Goal: Information Seeking & Learning: Check status

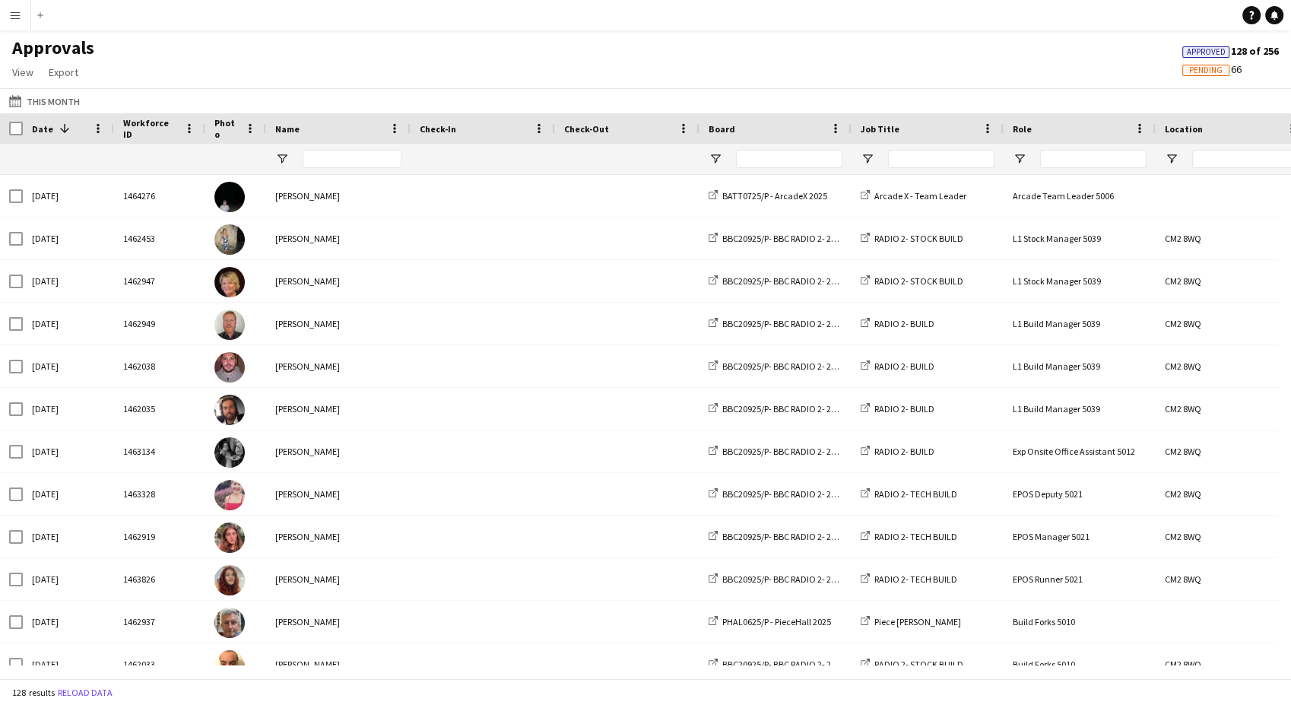
click at [21, 8] on button "Menu" at bounding box center [15, 15] width 30 height 30
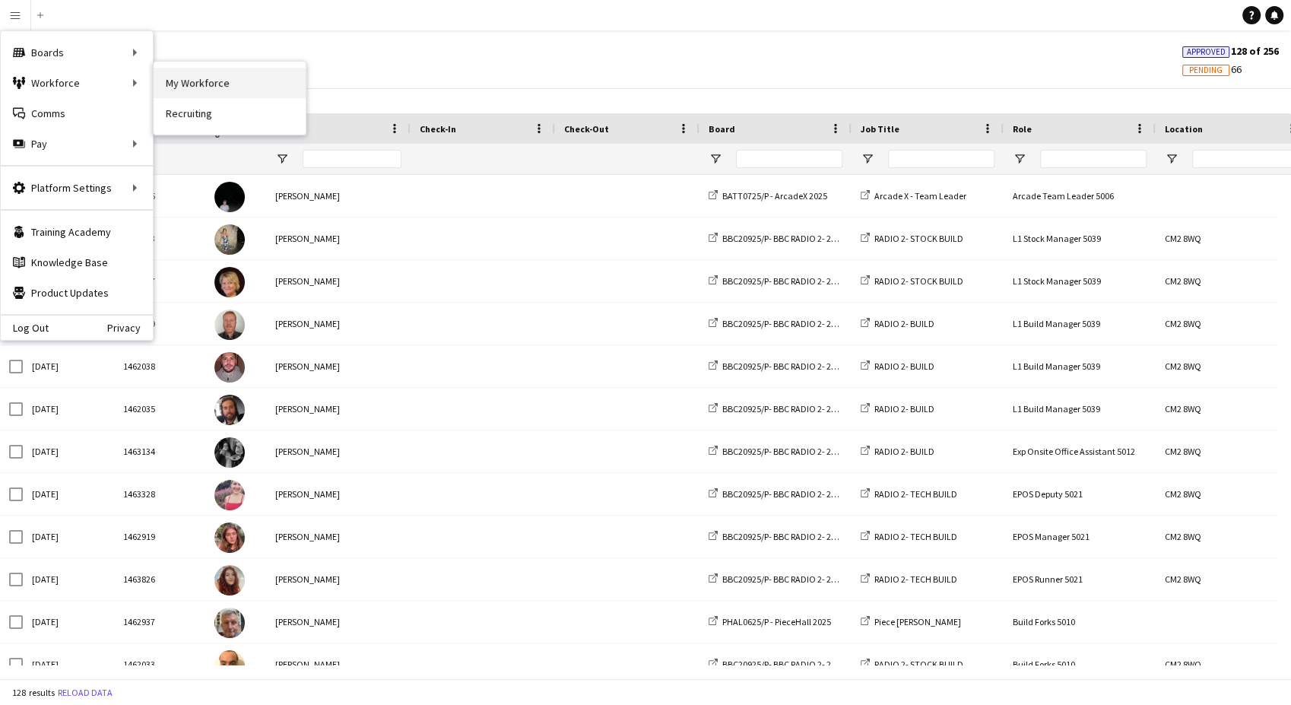
click at [203, 82] on link "My Workforce" at bounding box center [230, 83] width 152 height 30
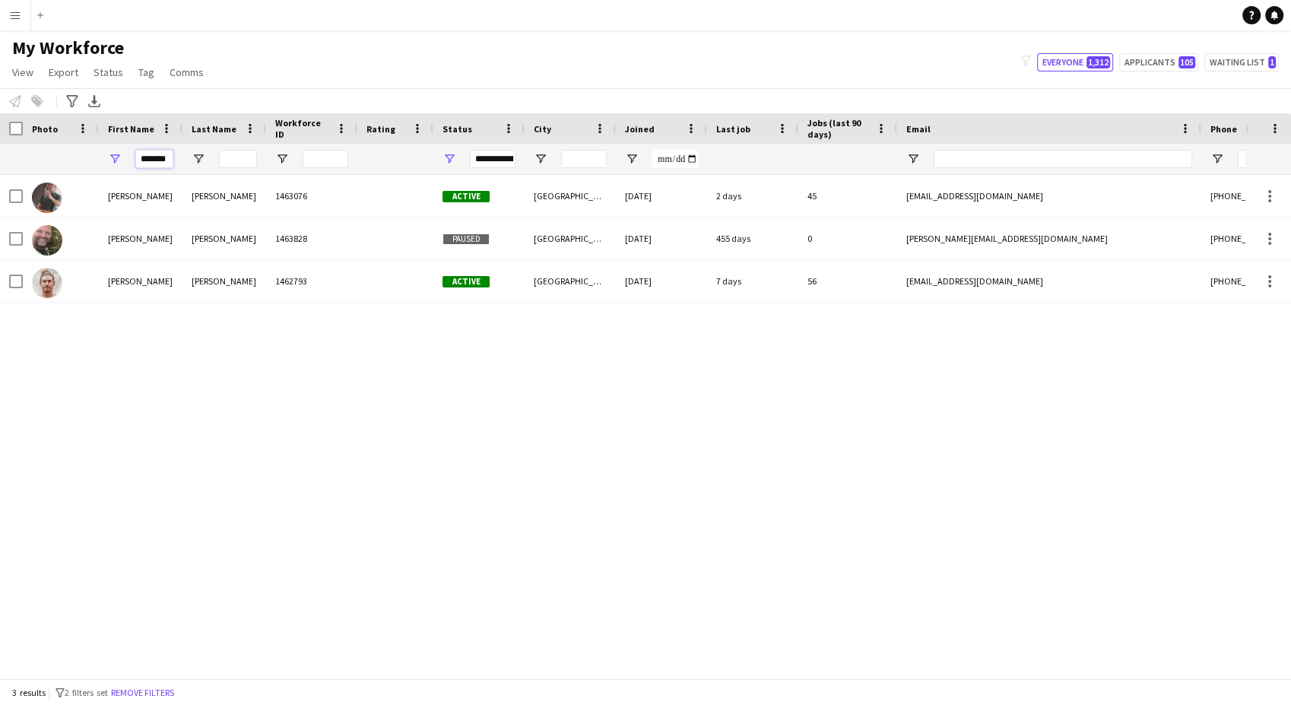
click at [140, 152] on input "*******" at bounding box center [154, 159] width 38 height 18
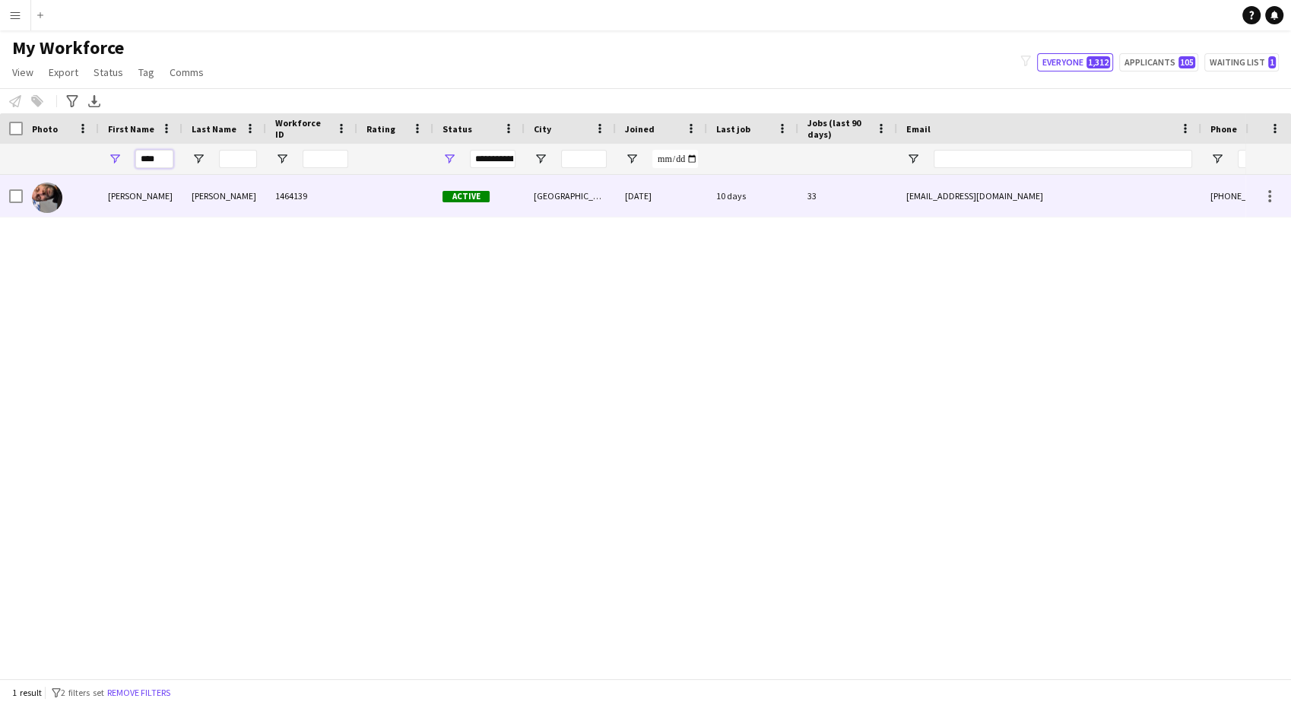
type input "****"
click at [180, 198] on div "gary" at bounding box center [141, 196] width 84 height 42
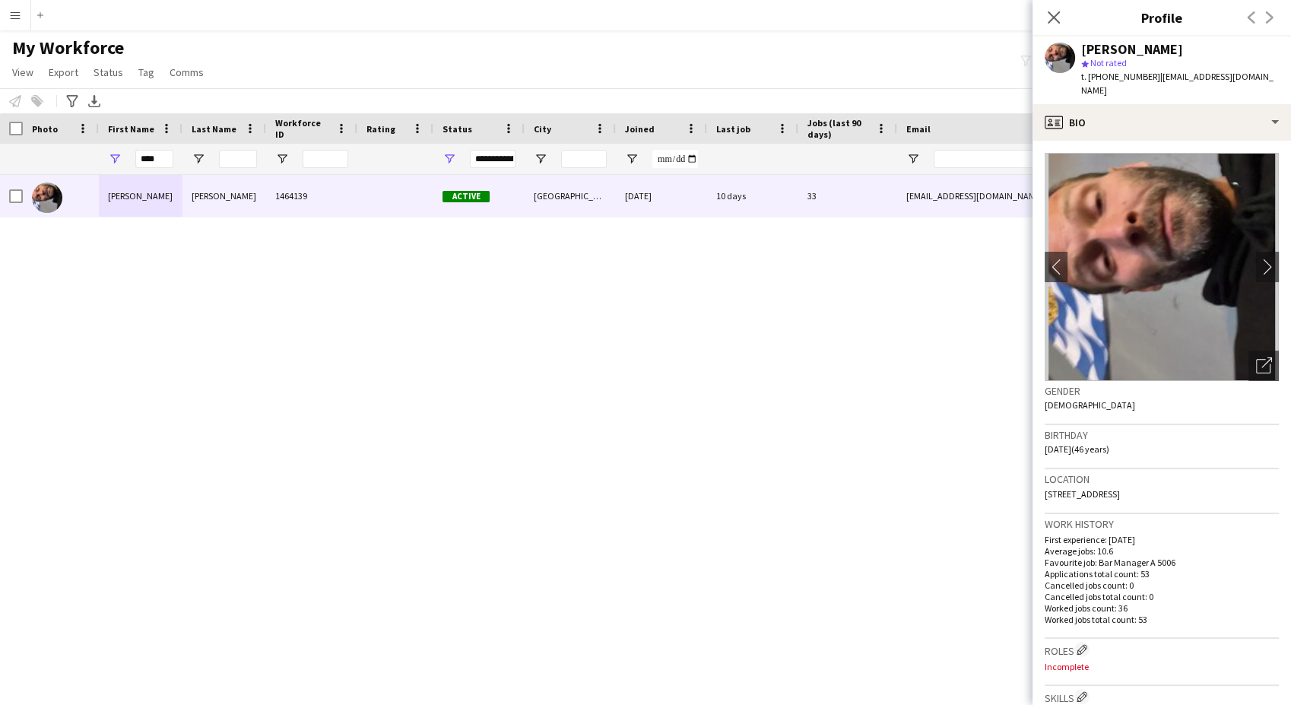
drag, startPoint x: 1250, startPoint y: 74, endPoint x: 1155, endPoint y: 86, distance: 95.7
click at [1155, 86] on div "gary mckay star Not rated t. +4407401005461 | gaz20252@outlook.com" at bounding box center [1161, 70] width 258 height 68
copy span "[EMAIL_ADDRESS][DOMAIN_NAME]"
click at [1059, 13] on icon at bounding box center [1053, 17] width 14 height 14
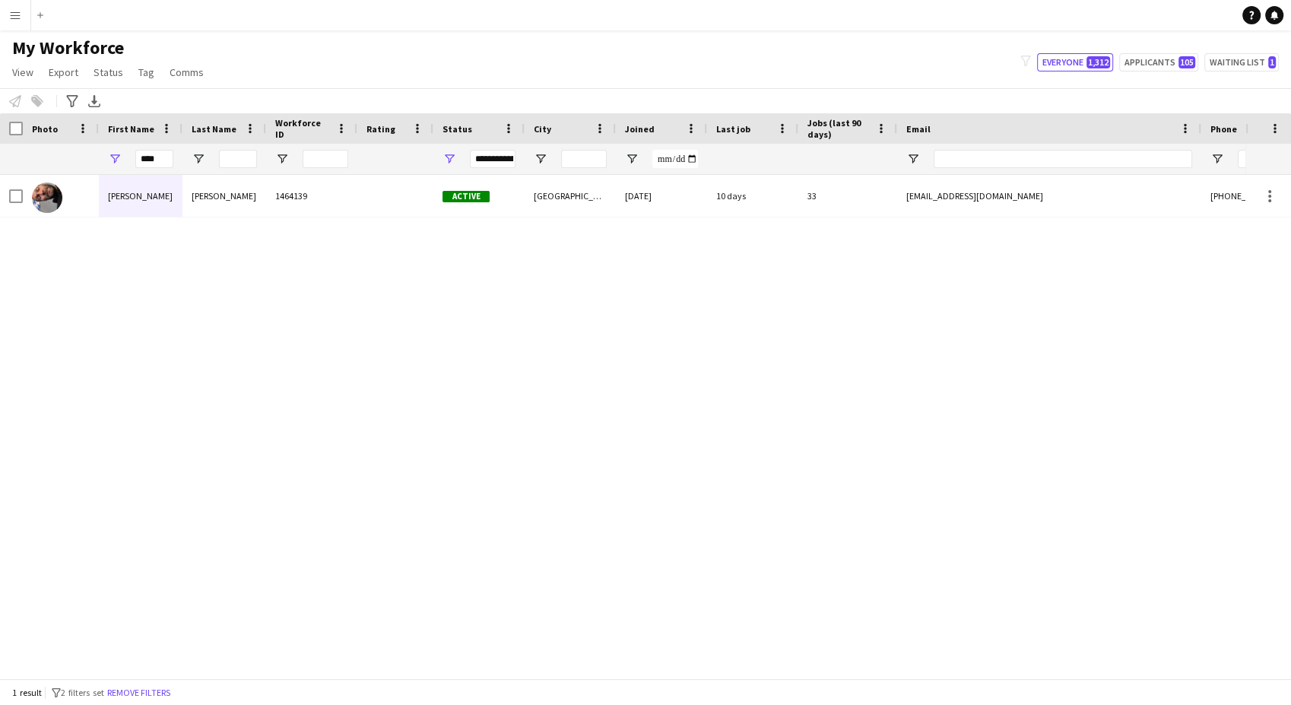
click at [559, 319] on div "gary mckay 1464139 Active Manchester 06-12-2024 10 days 33 gaz20252@outlook.com…" at bounding box center [622, 420] width 1245 height 490
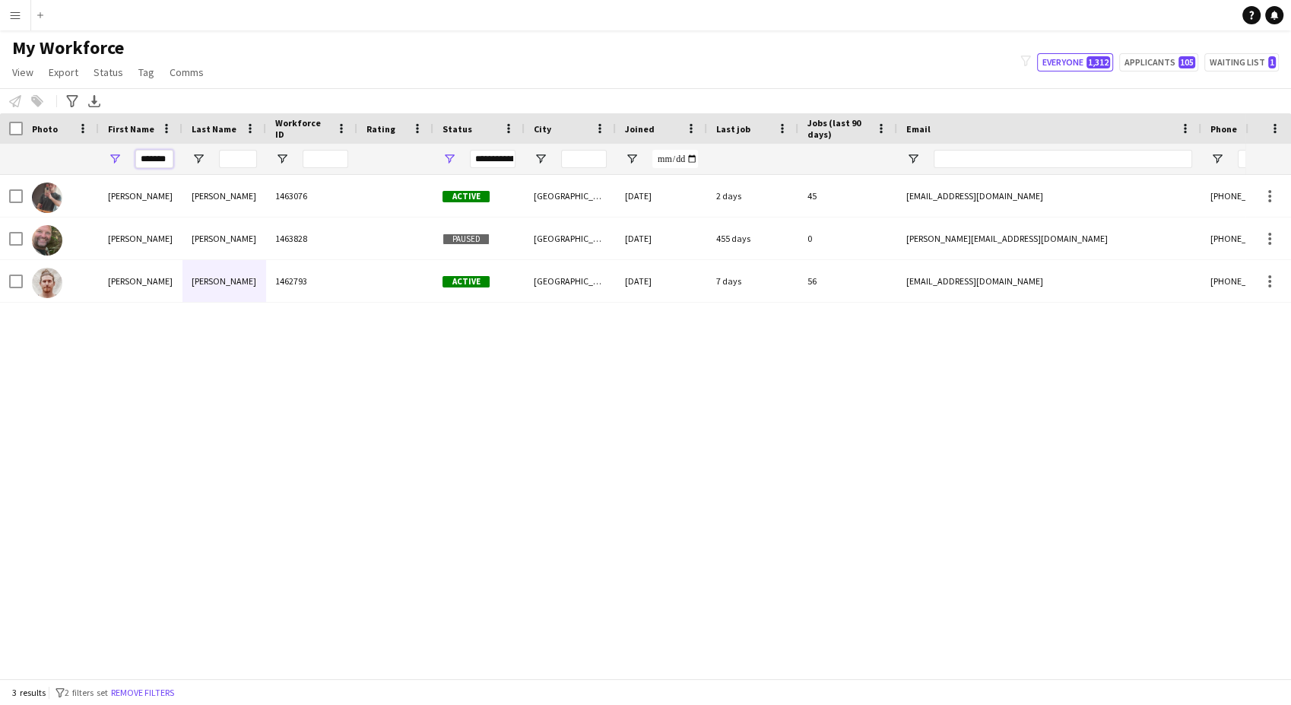
click at [141, 155] on input "*******" at bounding box center [154, 159] width 38 height 18
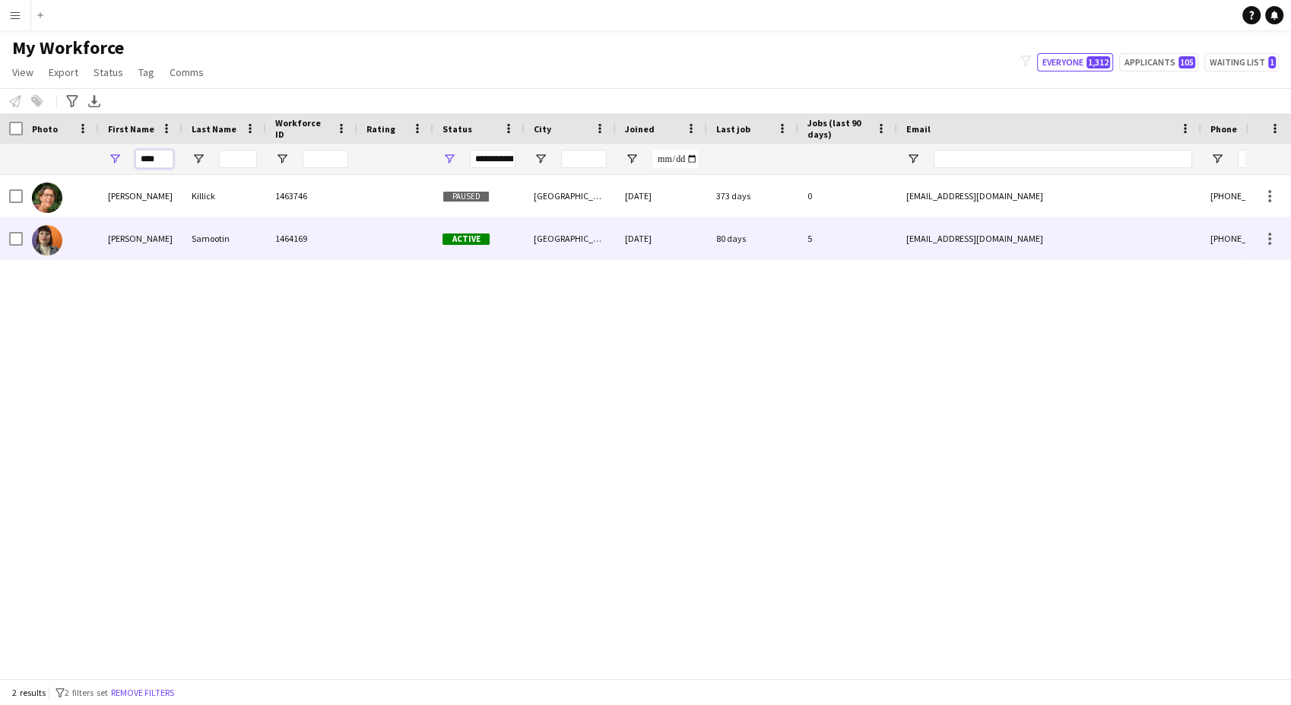
type input "****"
click at [195, 255] on div "Samootin" at bounding box center [224, 238] width 84 height 42
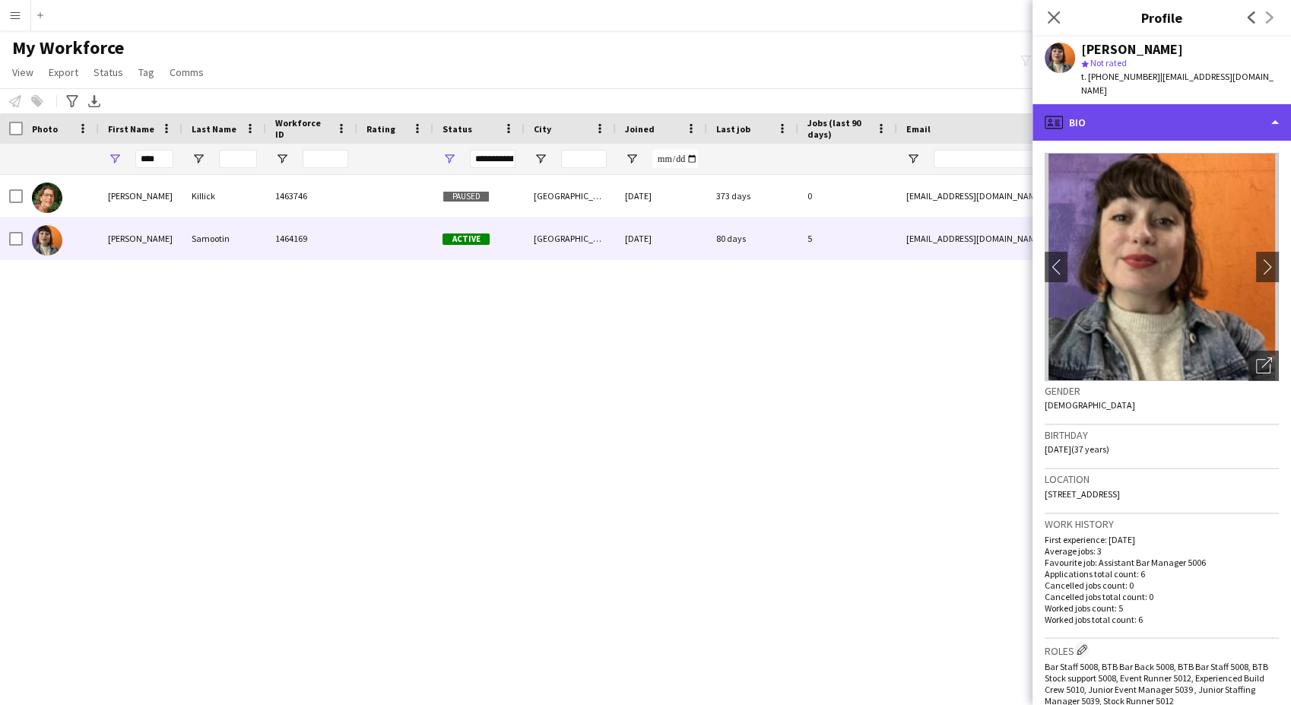
click at [1168, 112] on div "profile Bio" at bounding box center [1161, 122] width 258 height 36
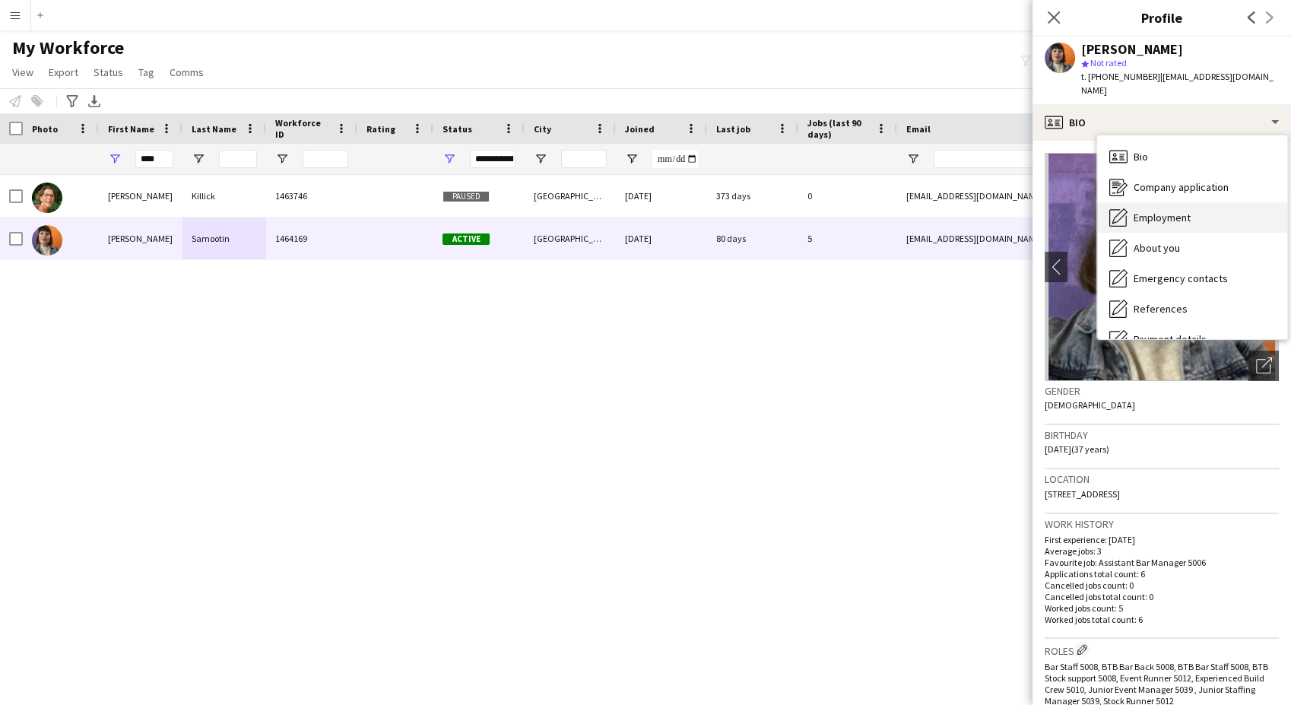
click at [1170, 211] on span "Employment" at bounding box center [1161, 218] width 57 height 14
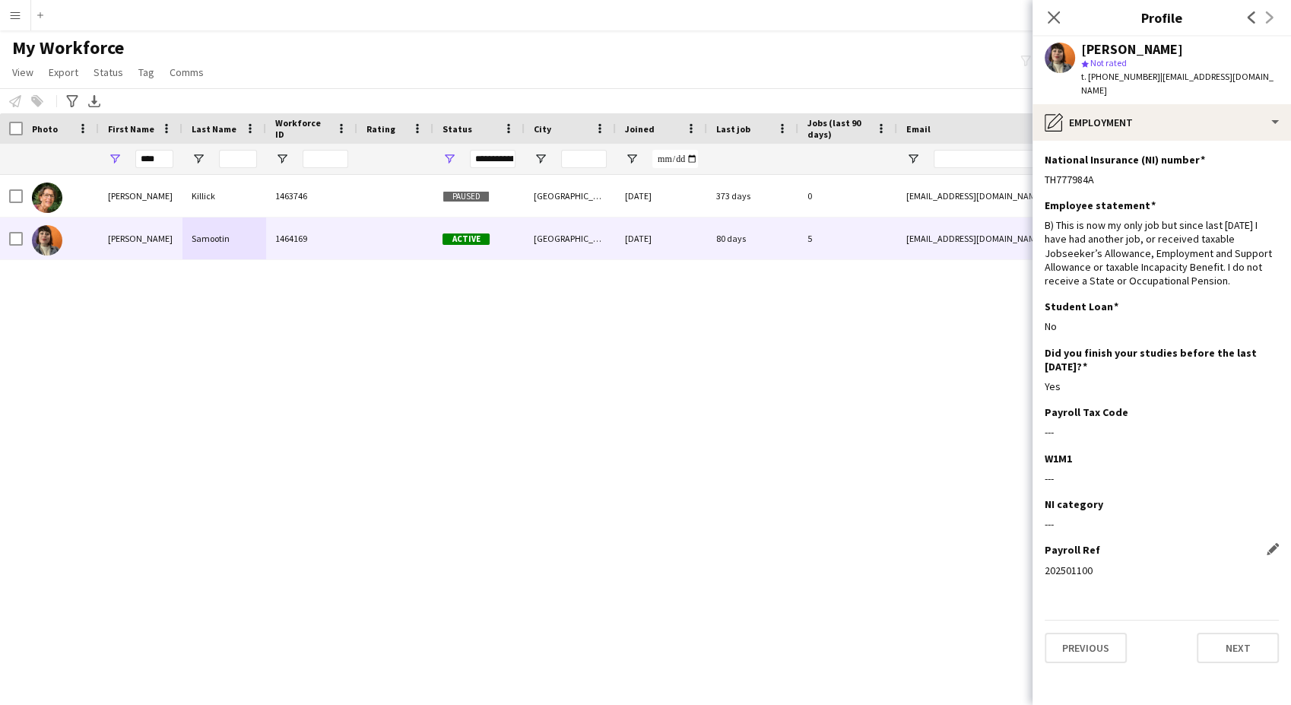
click at [1063, 563] on div "202501100" at bounding box center [1161, 570] width 234 height 14
copy div "202501100"
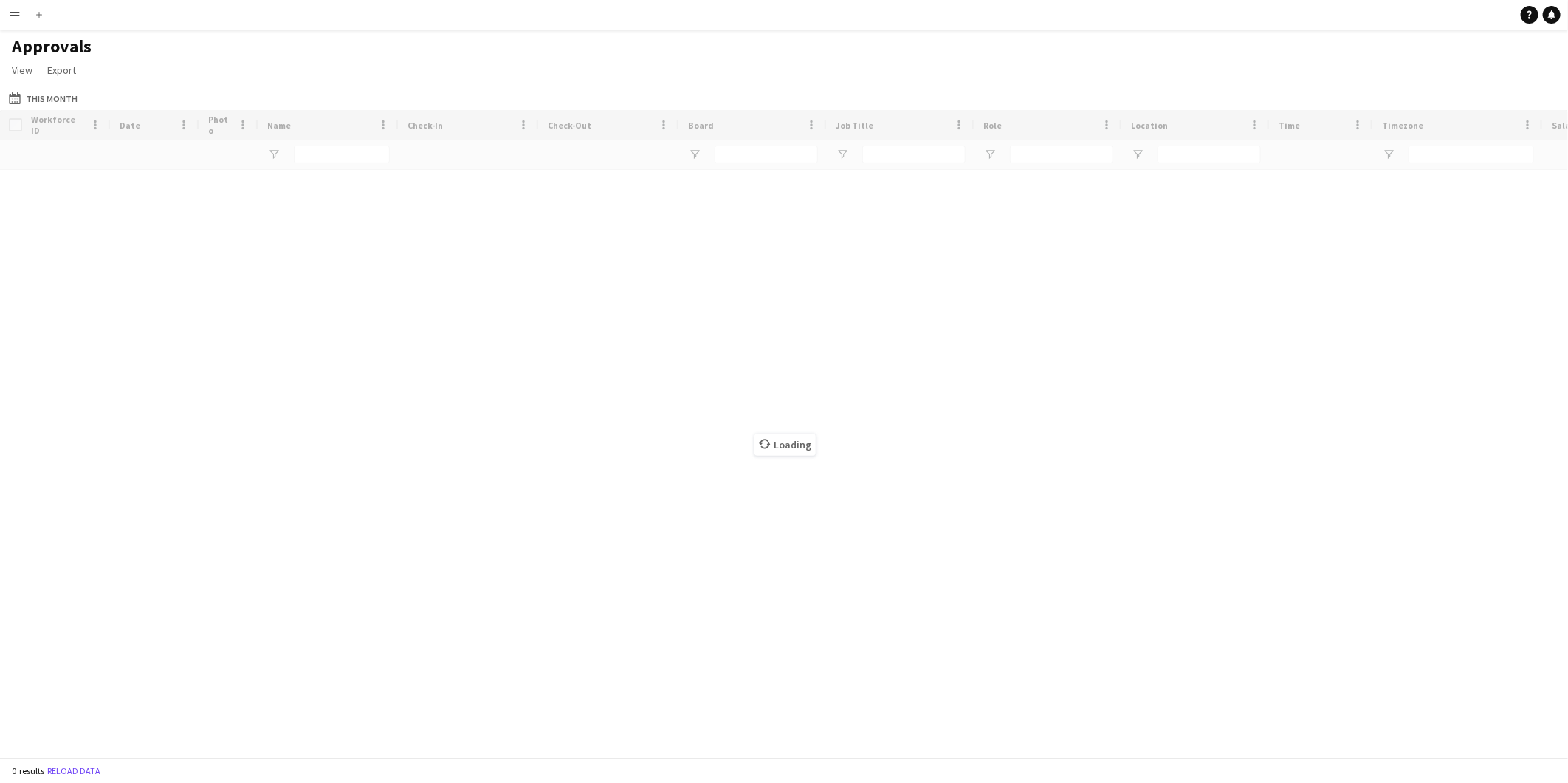
click at [3, 19] on button "Menu" at bounding box center [15, 15] width 29 height 29
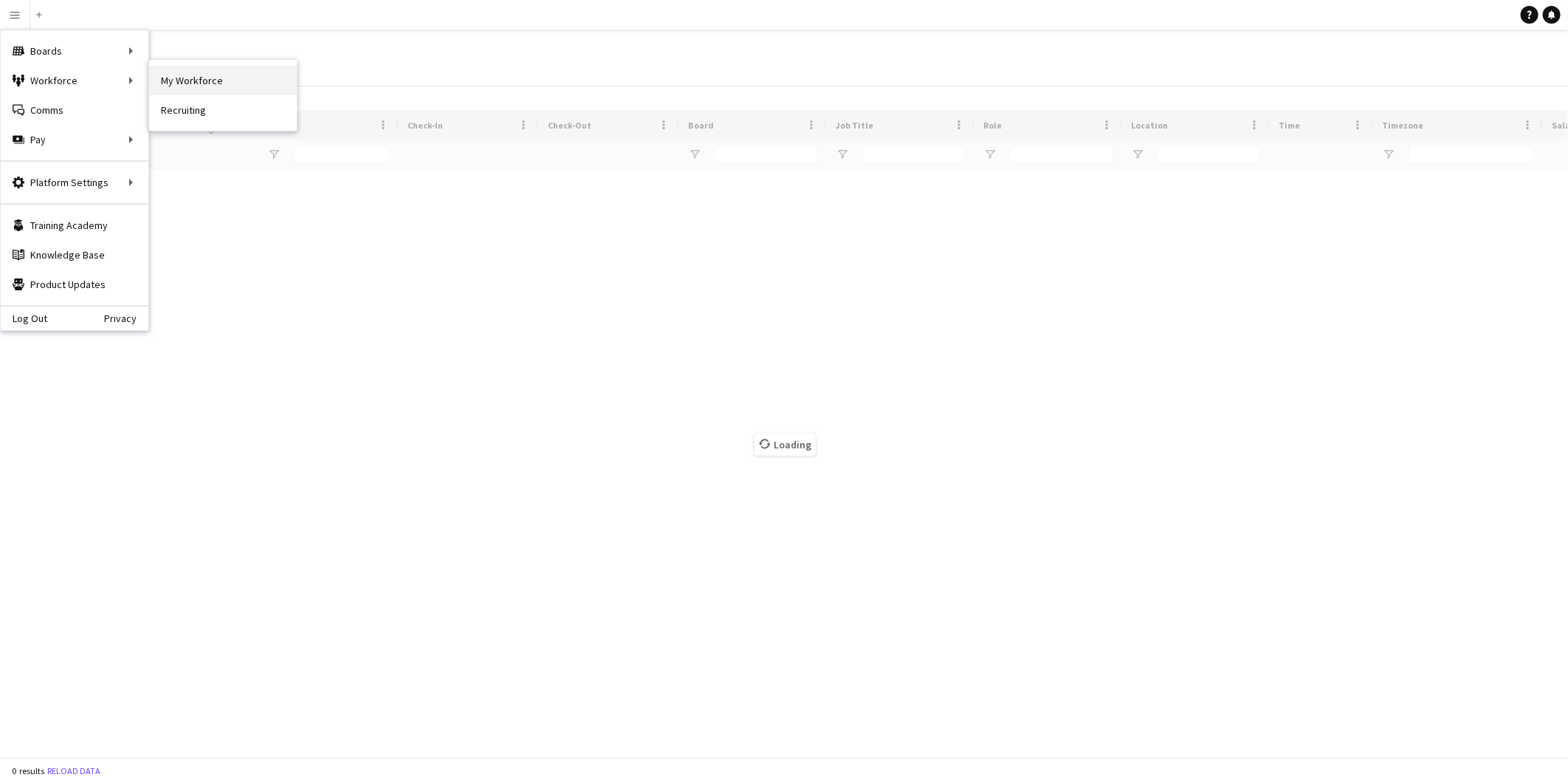
click at [194, 89] on link "My Workforce" at bounding box center [223, 81] width 148 height 29
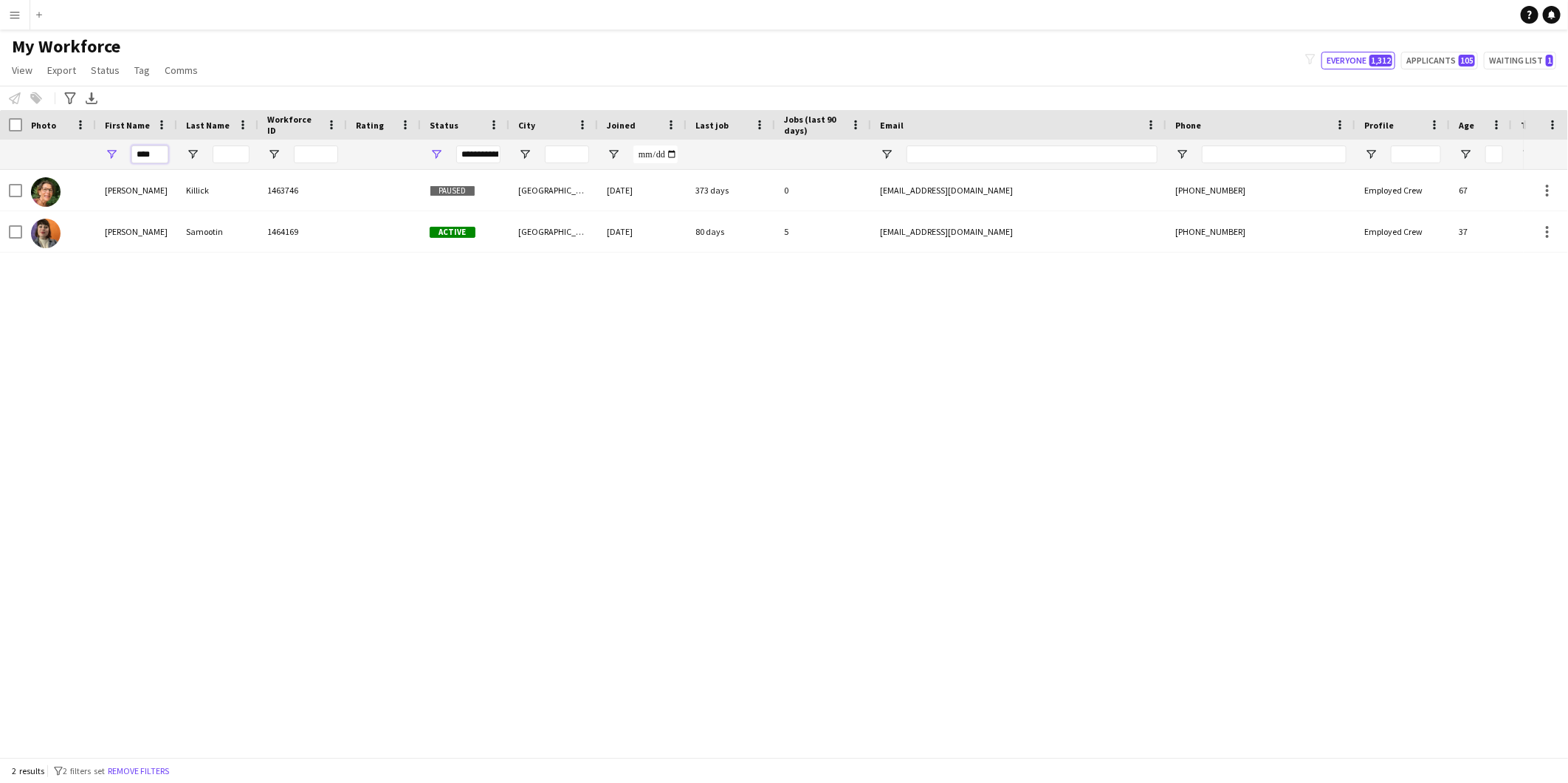
drag, startPoint x: 145, startPoint y: 157, endPoint x: 119, endPoint y: 151, distance: 26.7
click at [119, 151] on div "****" at bounding box center [137, 154] width 82 height 29
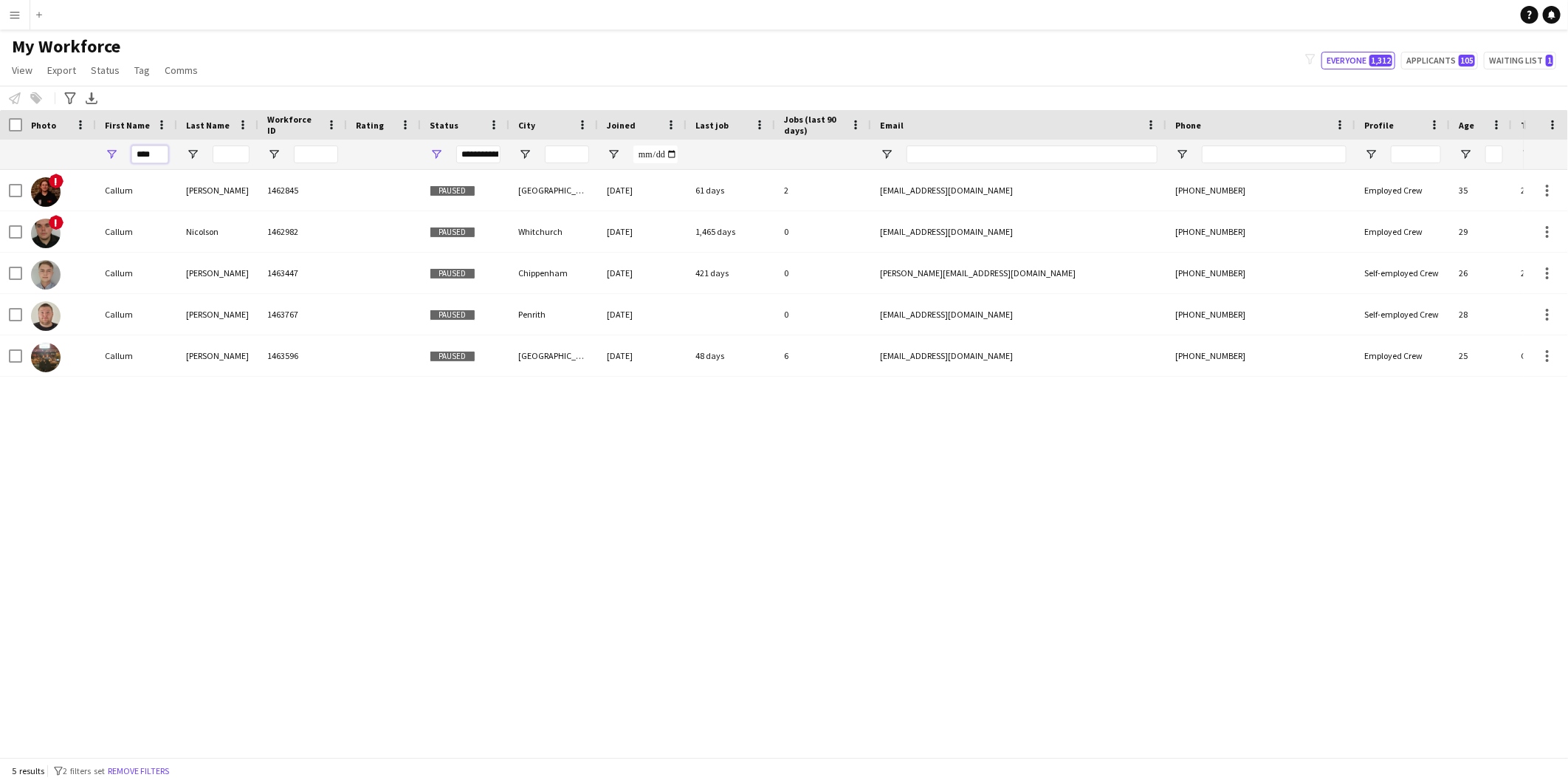
type input "****"
click at [5, 14] on button "Menu" at bounding box center [15, 15] width 29 height 29
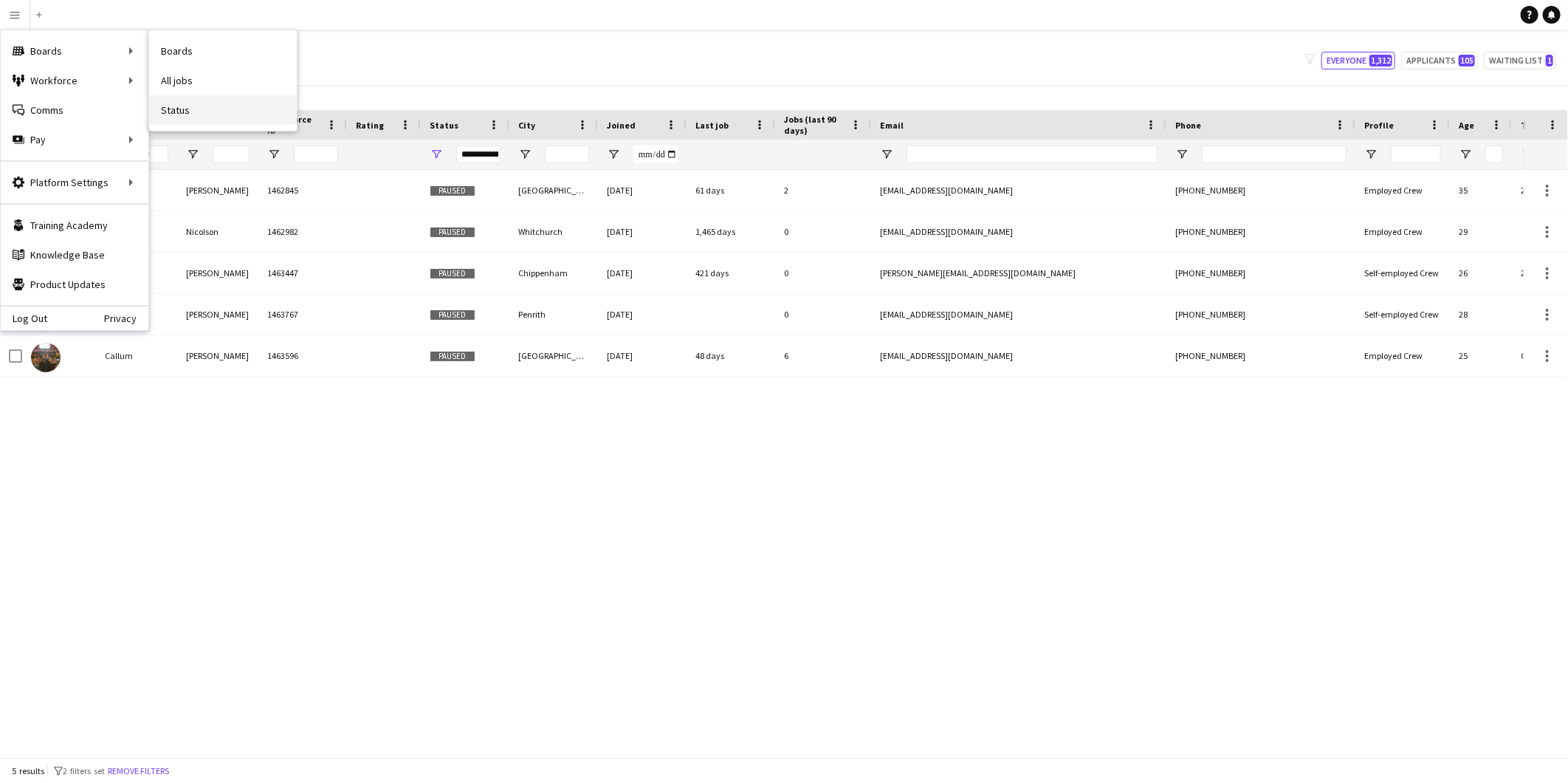
click at [182, 109] on link "Status" at bounding box center [223, 110] width 148 height 29
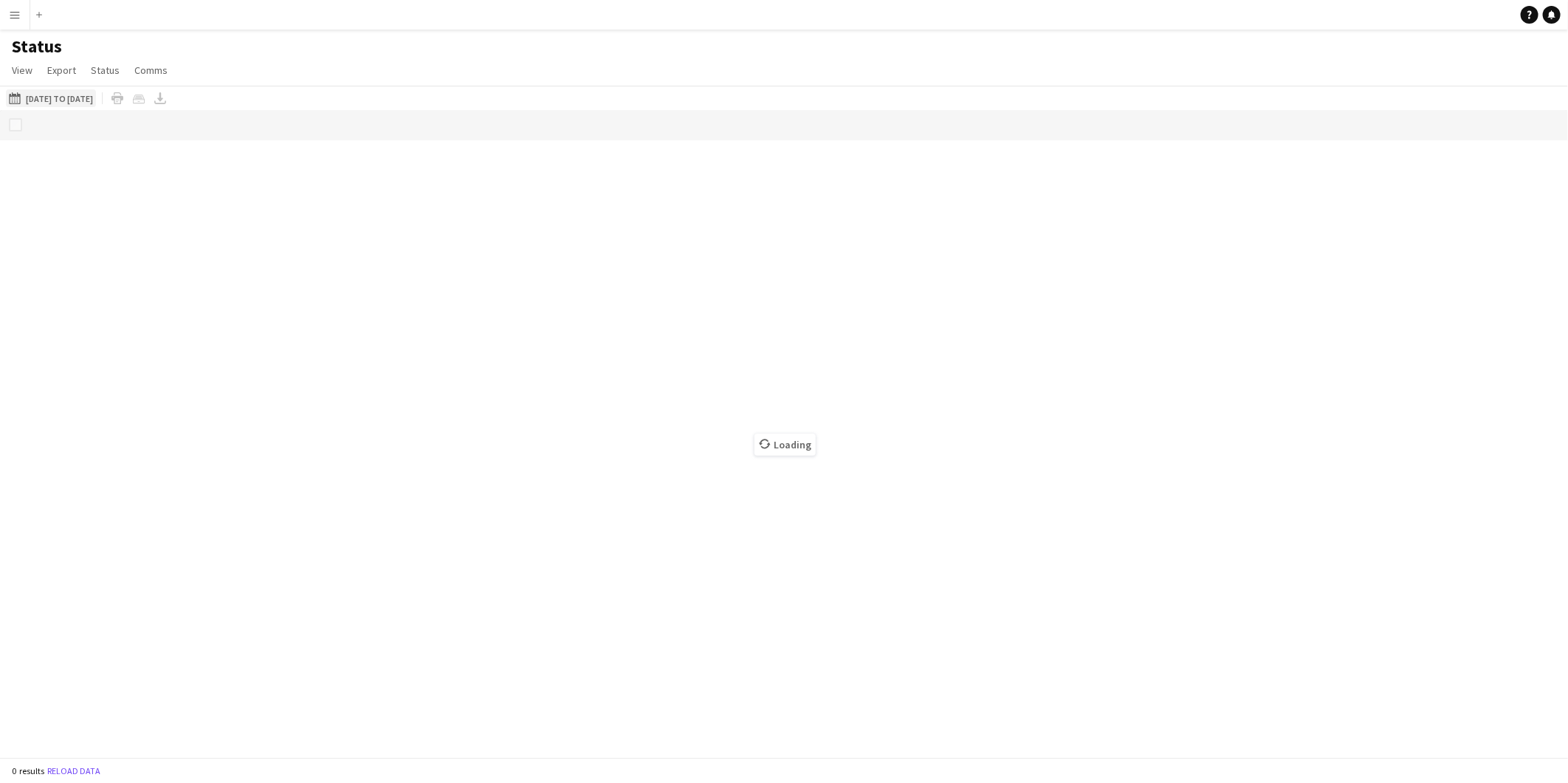
click at [96, 100] on button "[DATE] to [DATE] [DATE] to [DATE]" at bounding box center [51, 98] width 90 height 17
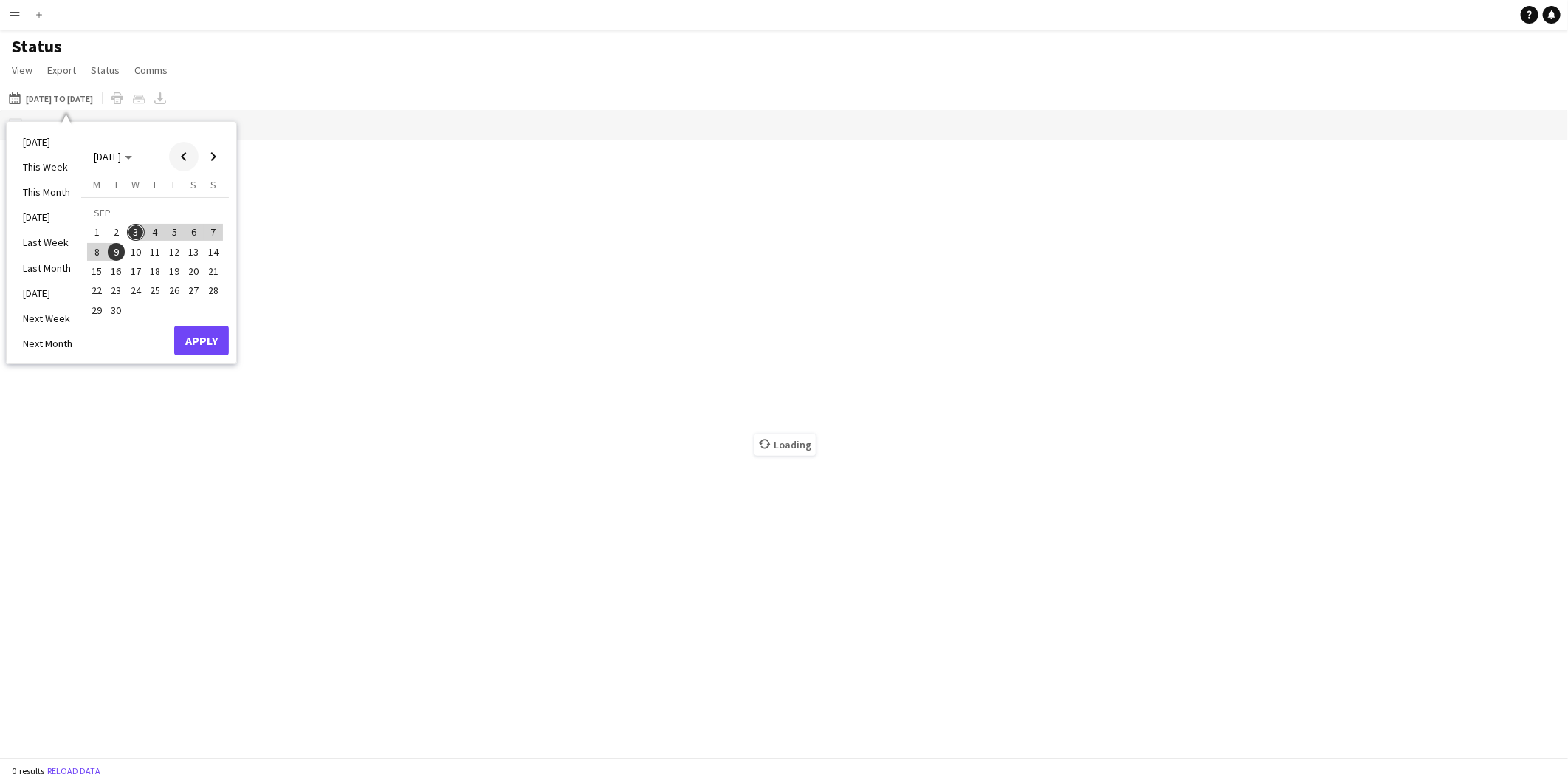
click at [184, 158] on span "Previous month" at bounding box center [184, 156] width 29 height 29
click at [183, 158] on span "Previous month" at bounding box center [184, 156] width 29 height 29
drag, startPoint x: 153, startPoint y: 210, endPoint x: 211, endPoint y: 160, distance: 76.6
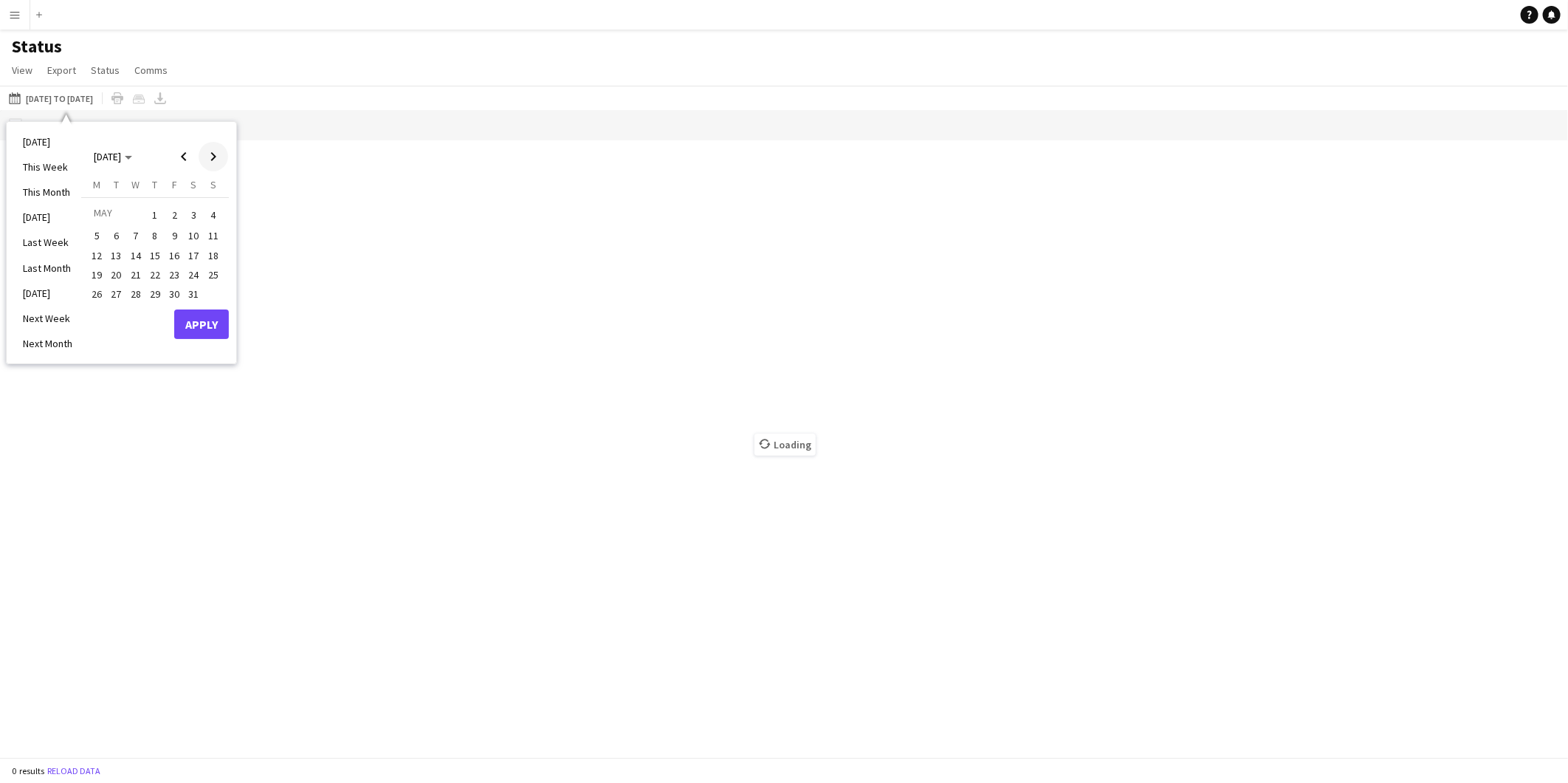
click at [156, 211] on span "1" at bounding box center [155, 215] width 17 height 20
click at [217, 157] on span "Next month" at bounding box center [213, 156] width 29 height 29
click at [158, 312] on span "31" at bounding box center [155, 310] width 17 height 17
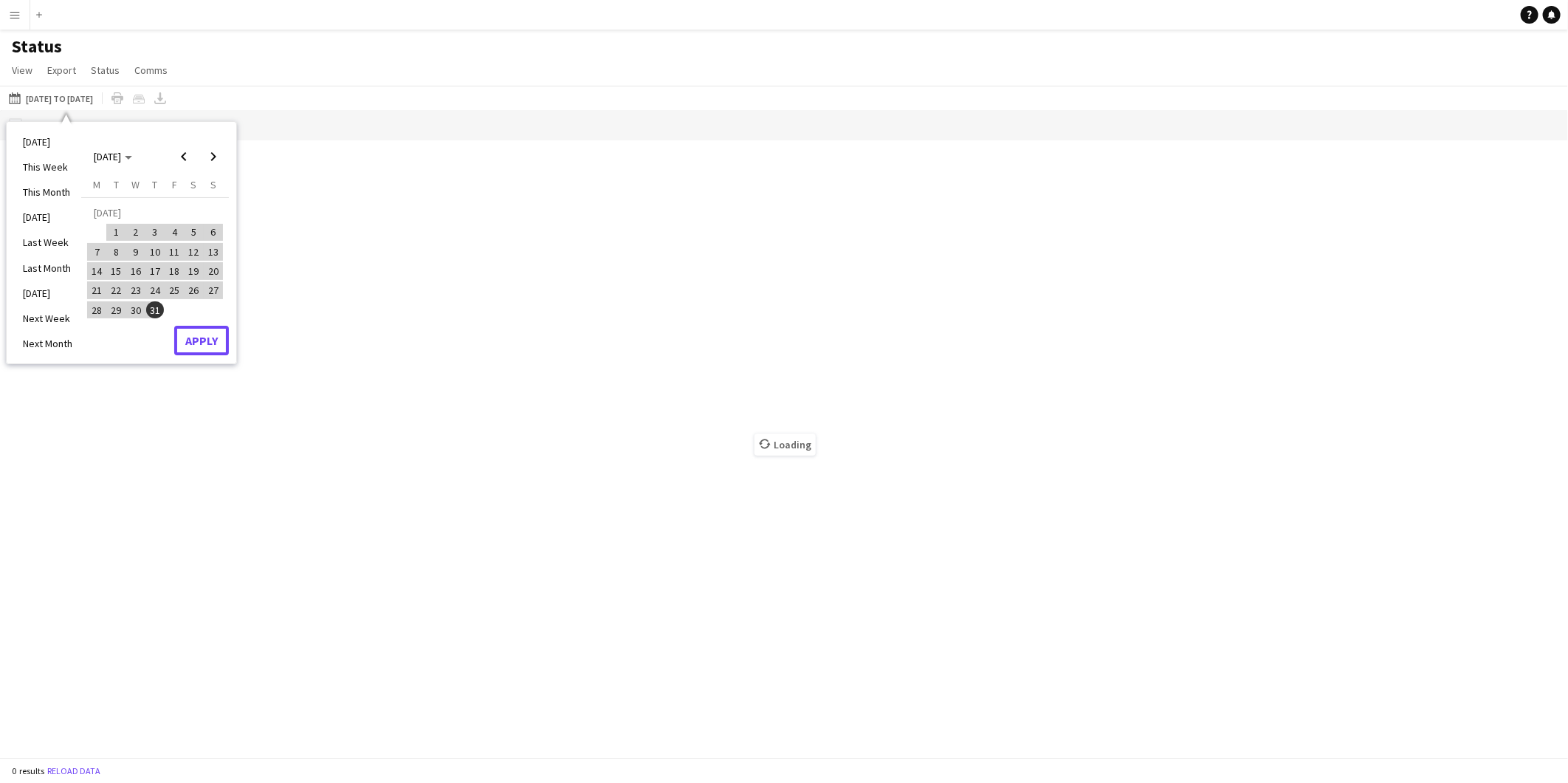
drag, startPoint x: 197, startPoint y: 336, endPoint x: 214, endPoint y: 334, distance: 17.1
click at [198, 335] on button "Apply" at bounding box center [201, 340] width 54 height 29
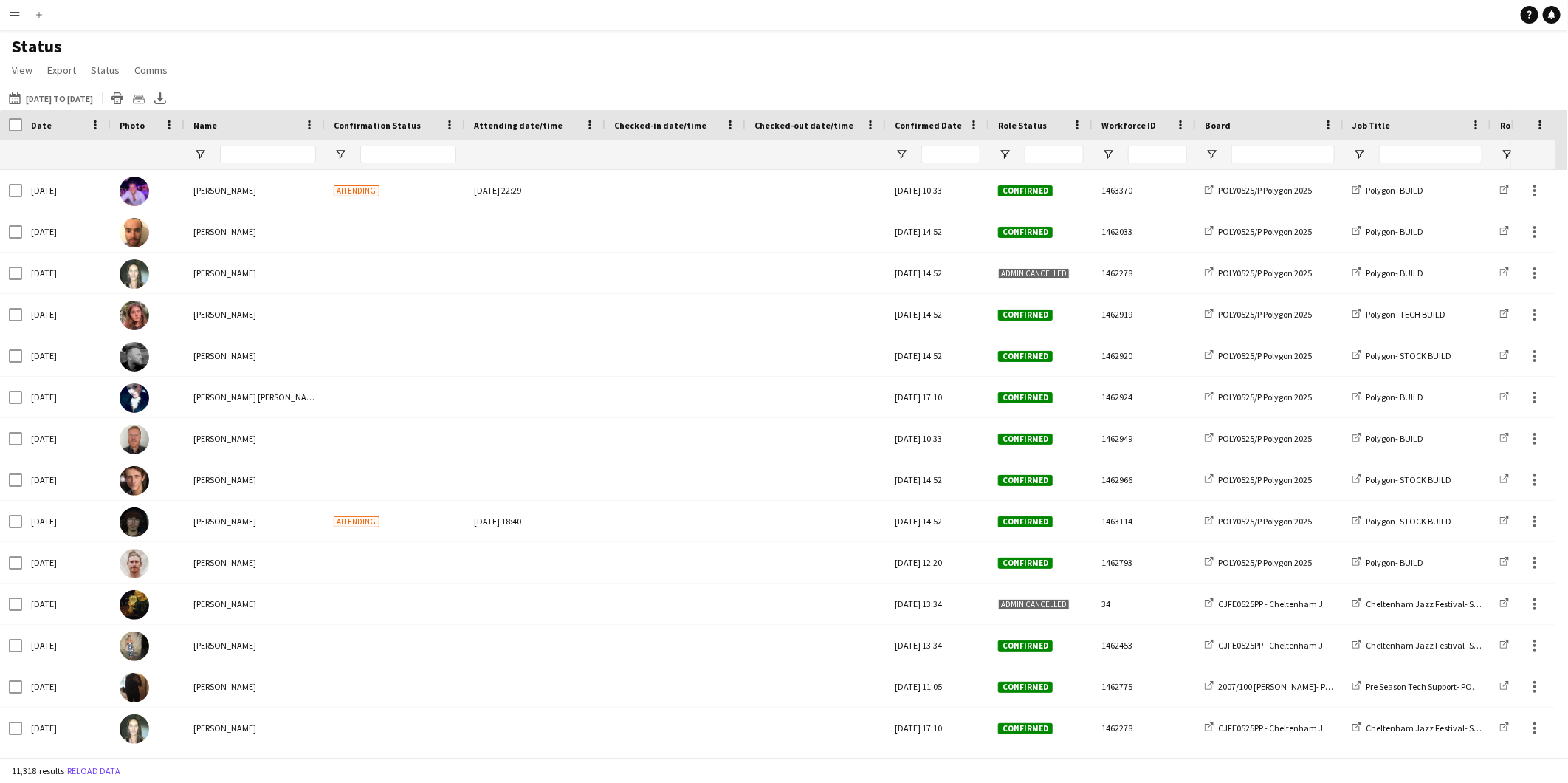
click at [1002, 147] on div at bounding box center [1041, 154] width 103 height 29
click at [1002, 153] on span "Open Filter Menu" at bounding box center [1006, 154] width 14 height 14
click at [1046, 248] on div "(Select All)" at bounding box center [1080, 244] width 117 height 11
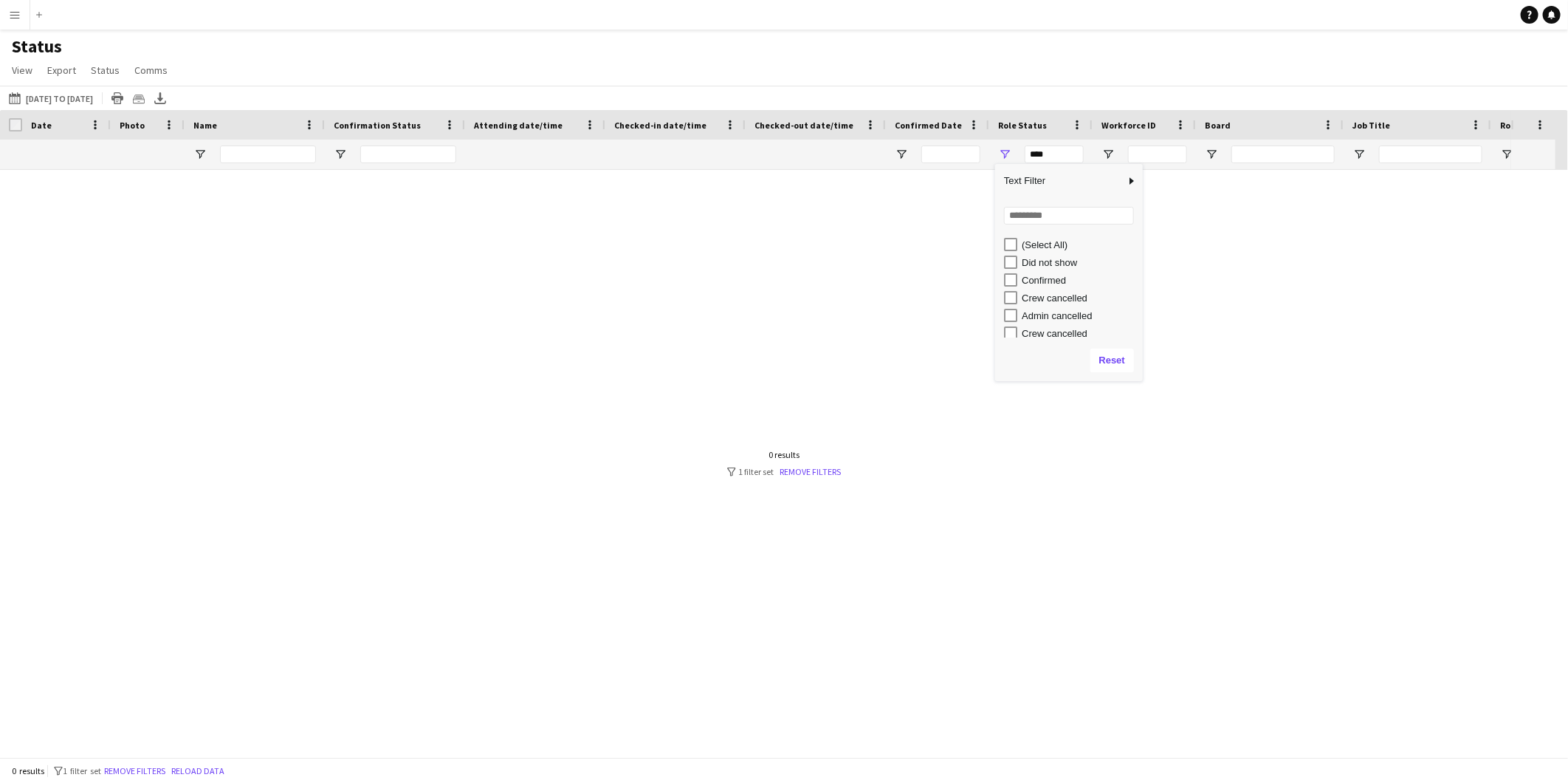
click at [1050, 281] on div "Confirmed" at bounding box center [1080, 280] width 117 height 11
type input "**********"
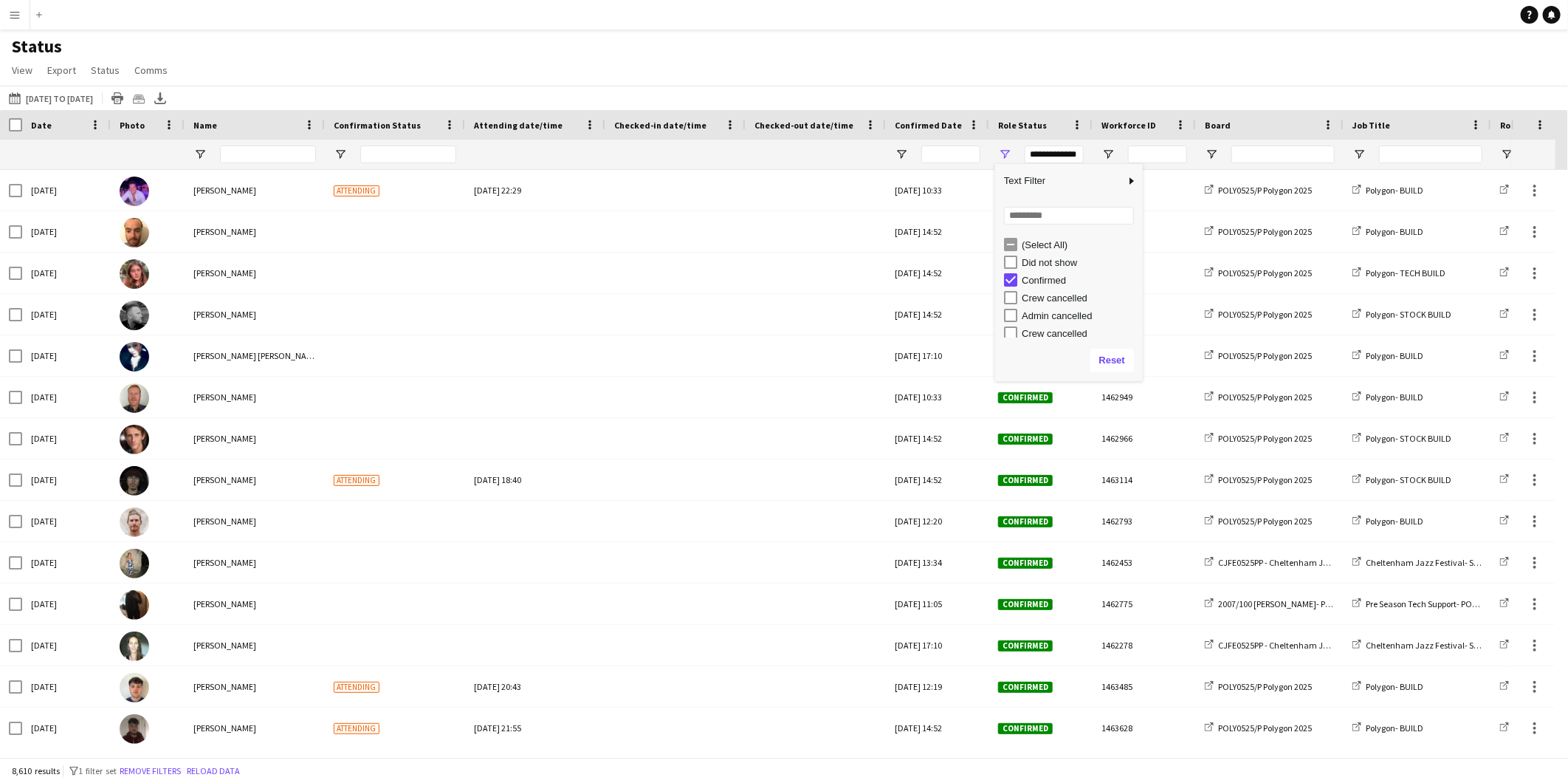
click at [1200, 69] on div "Status View Views Default view BTB upload workforce New starters Payroll checks…" at bounding box center [784, 60] width 1568 height 51
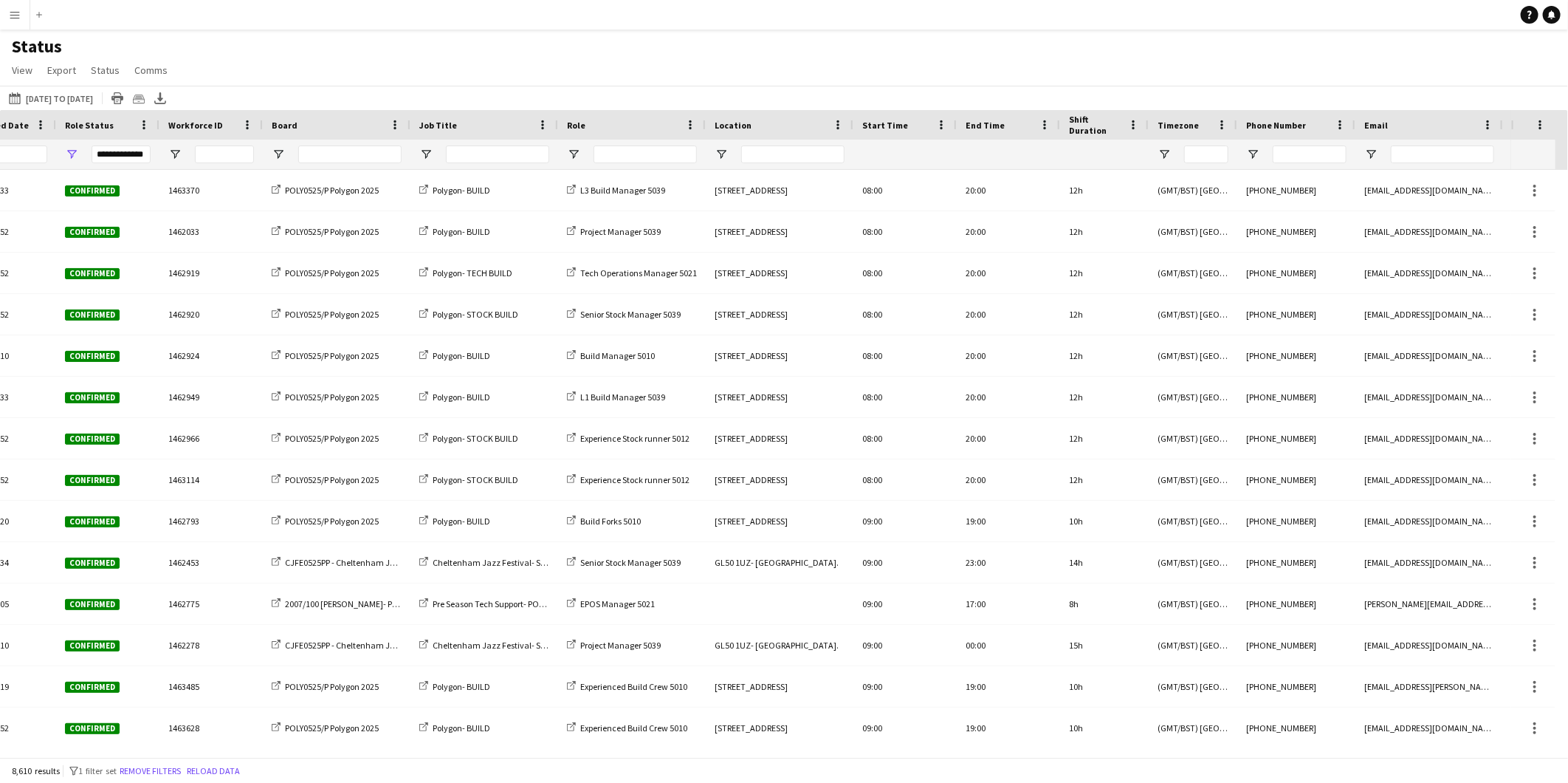
scroll to position [0, 1153]
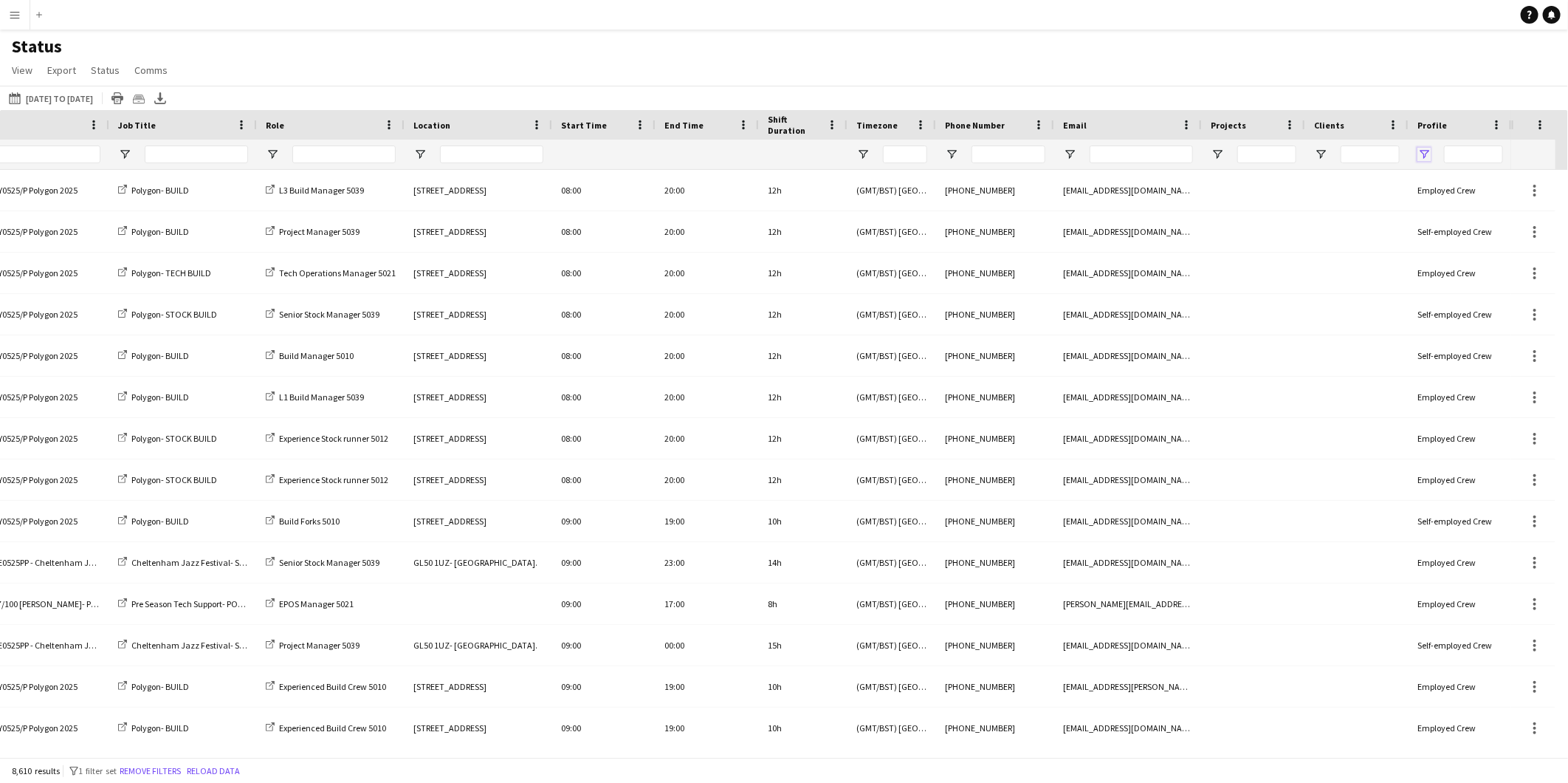
click at [1420, 153] on span "Open Filter Menu" at bounding box center [1424, 154] width 14 height 14
click at [1464, 264] on div "(Blanks)" at bounding box center [1500, 262] width 117 height 11
click at [1467, 288] on div "Employed Crew" at bounding box center [1492, 280] width 139 height 17
click at [1468, 277] on div "Employed Crew" at bounding box center [1500, 280] width 117 height 11
type input "**********"
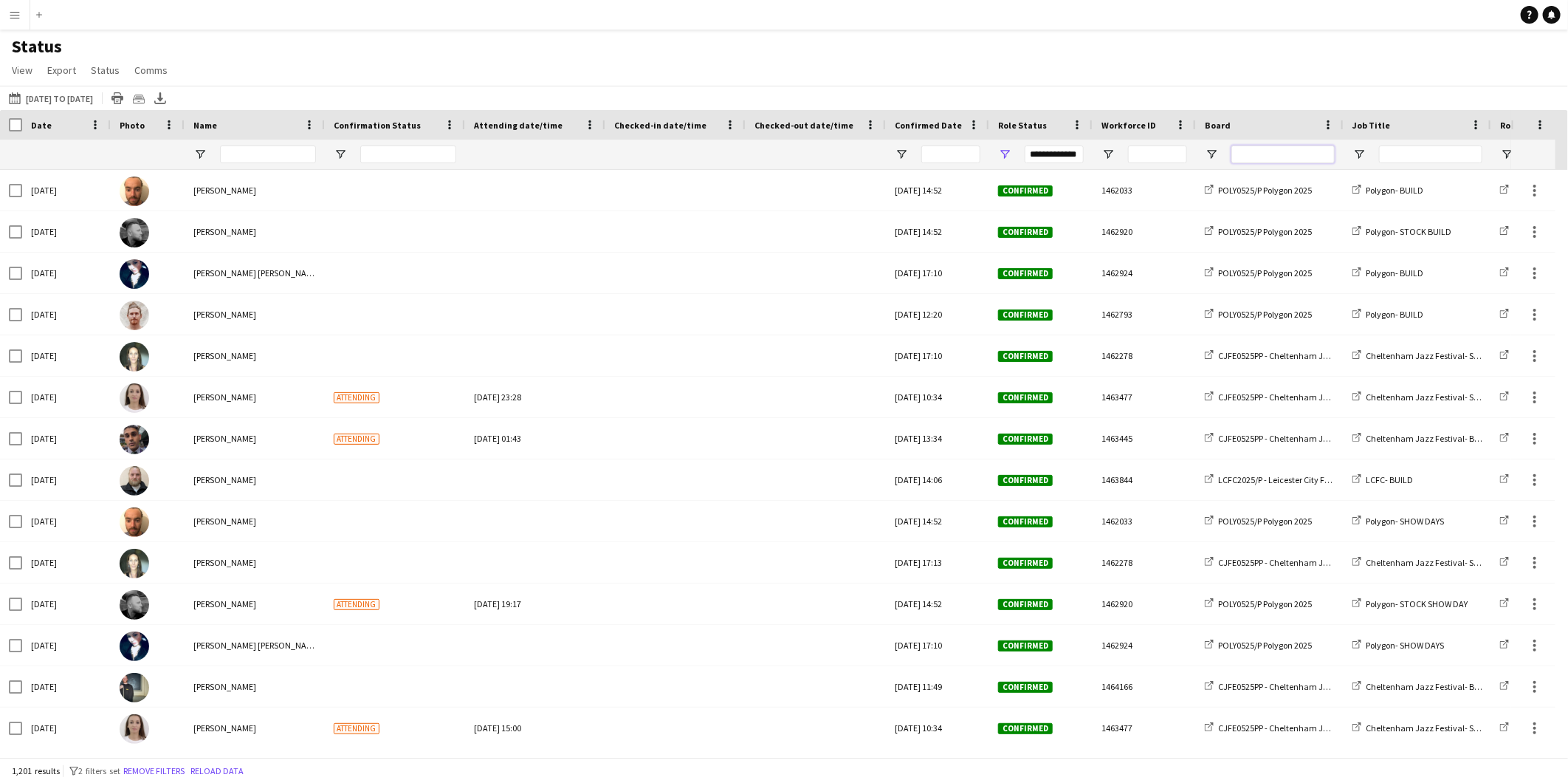
click at [1266, 155] on input "Board Filter Input" at bounding box center [1283, 154] width 103 height 17
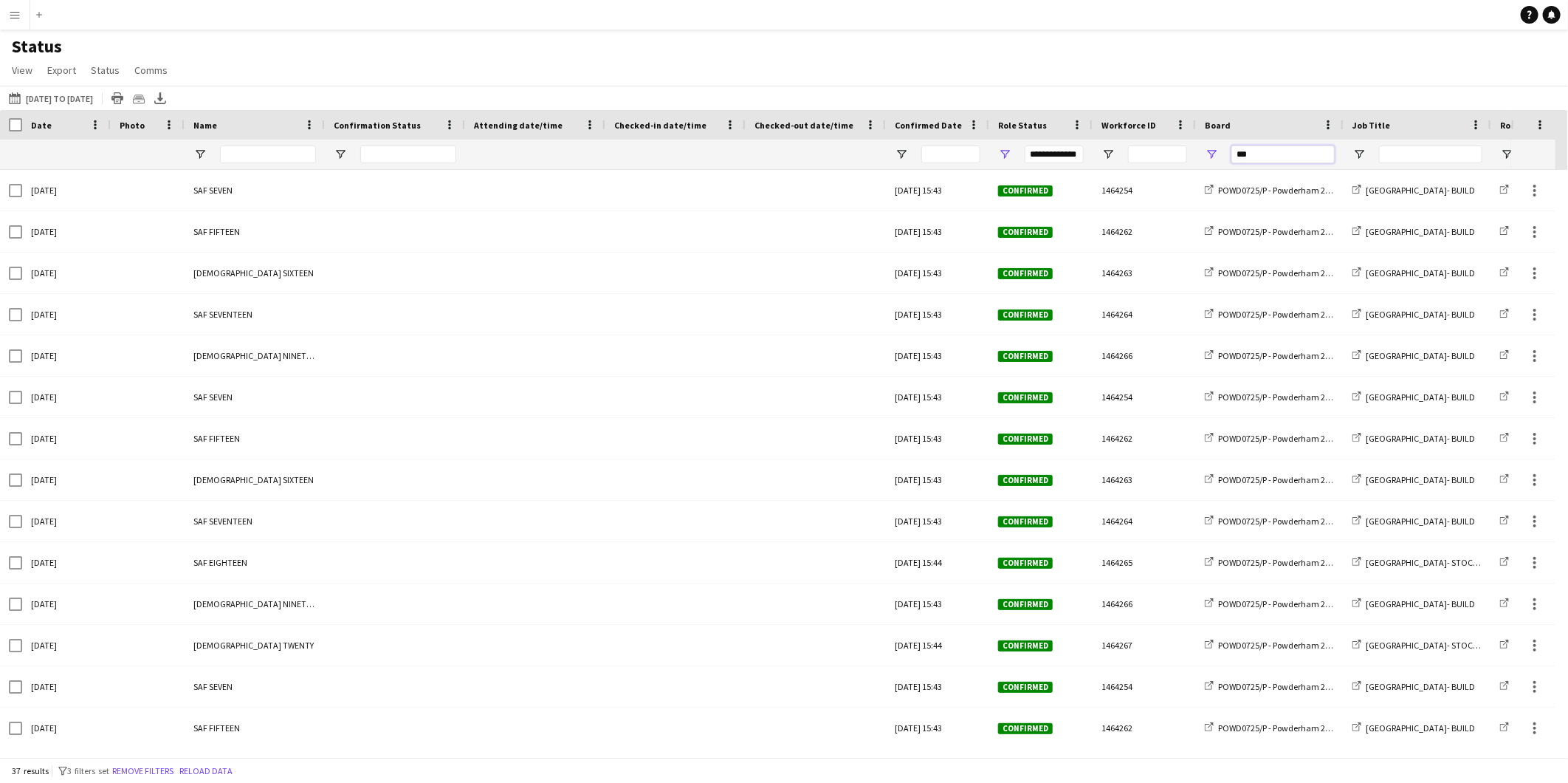
type input "***"
click at [3, 10] on button "Menu" at bounding box center [15, 15] width 29 height 29
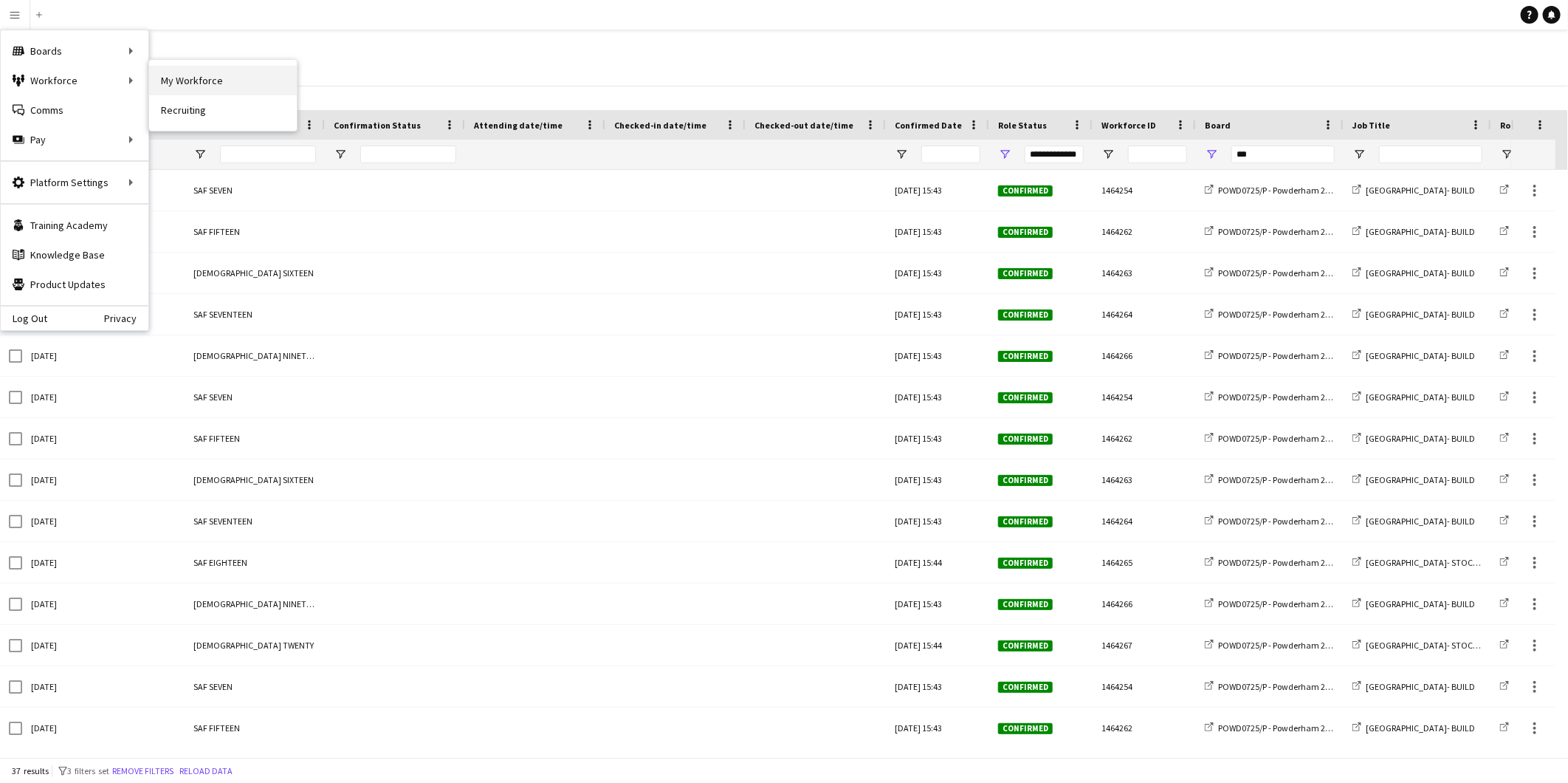
click at [178, 71] on link "My Workforce" at bounding box center [223, 81] width 148 height 29
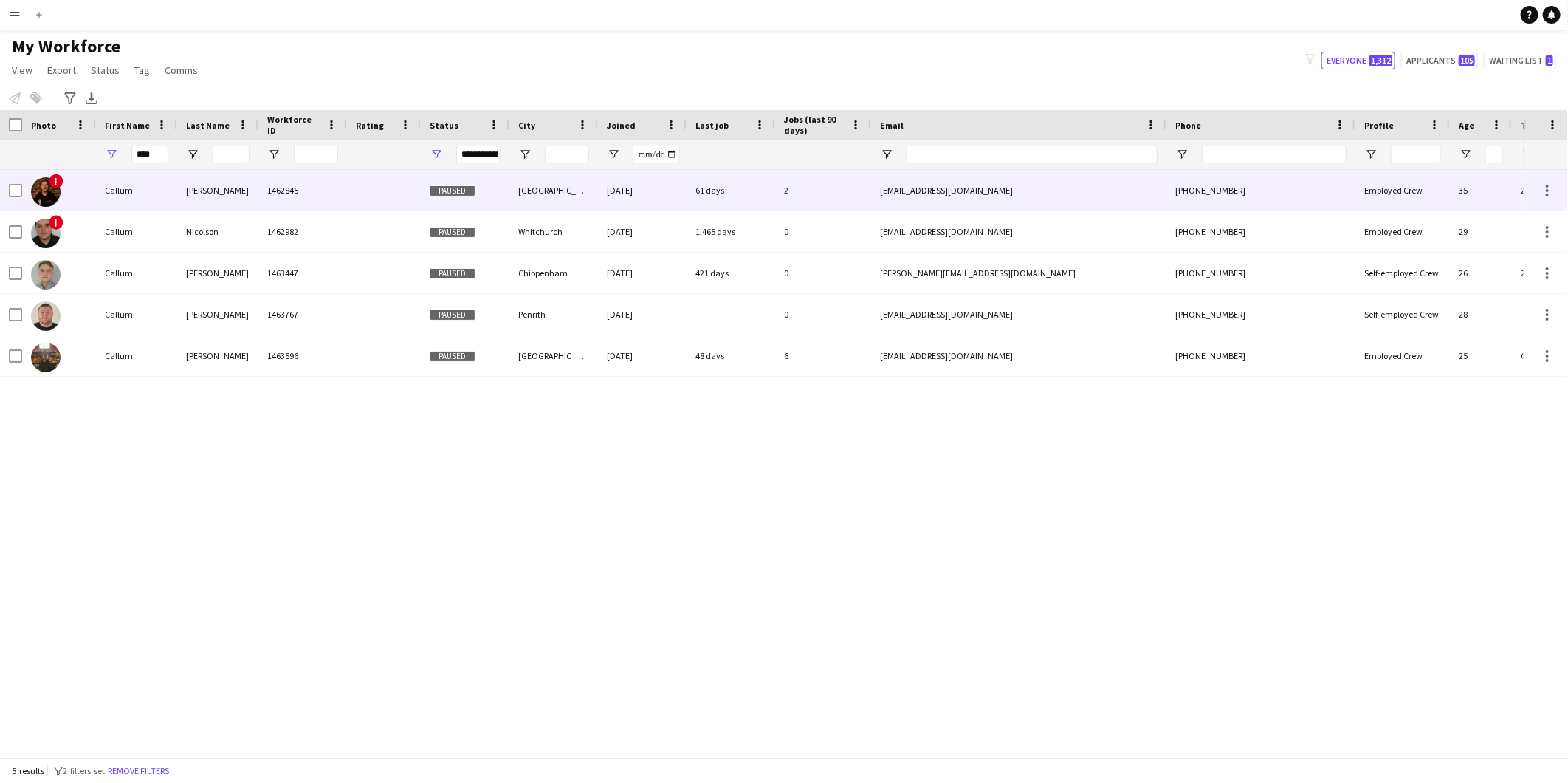
click at [237, 180] on div "[PERSON_NAME]" at bounding box center [218, 190] width 82 height 41
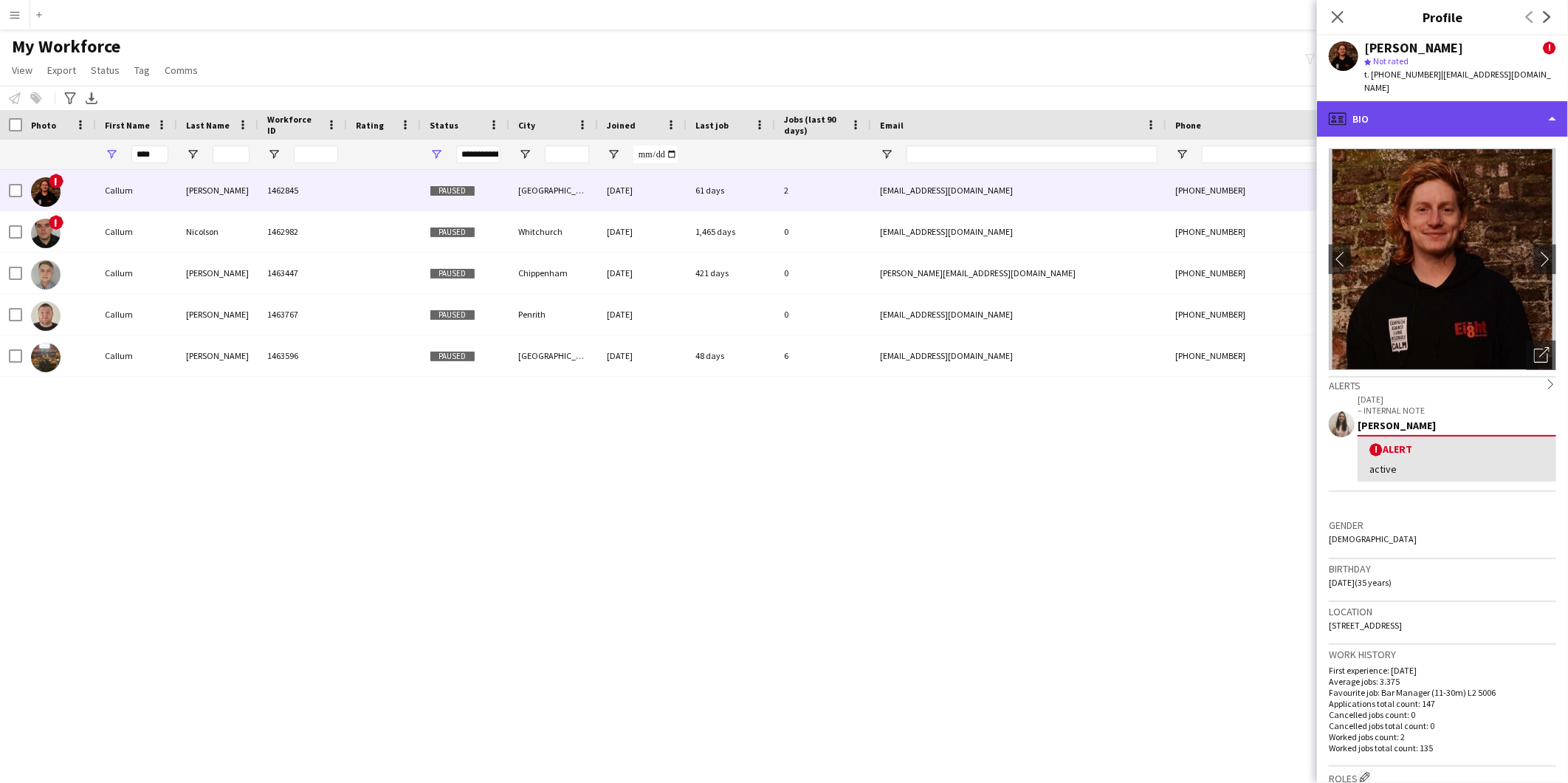
click at [1467, 101] on div "profile Bio" at bounding box center [1443, 119] width 251 height 35
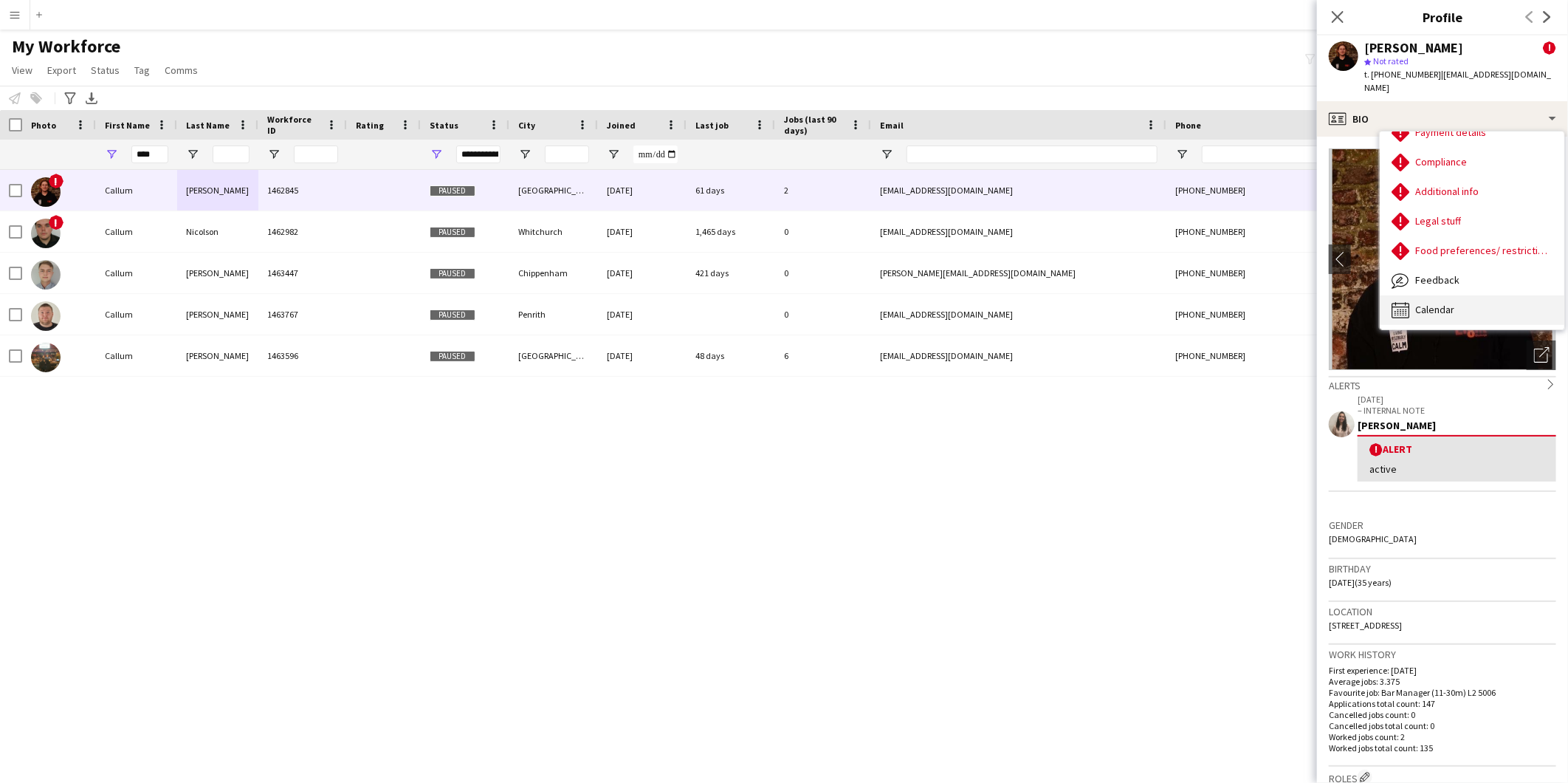
click at [1455, 295] on div "Calendar Calendar" at bounding box center [1473, 310] width 185 height 29
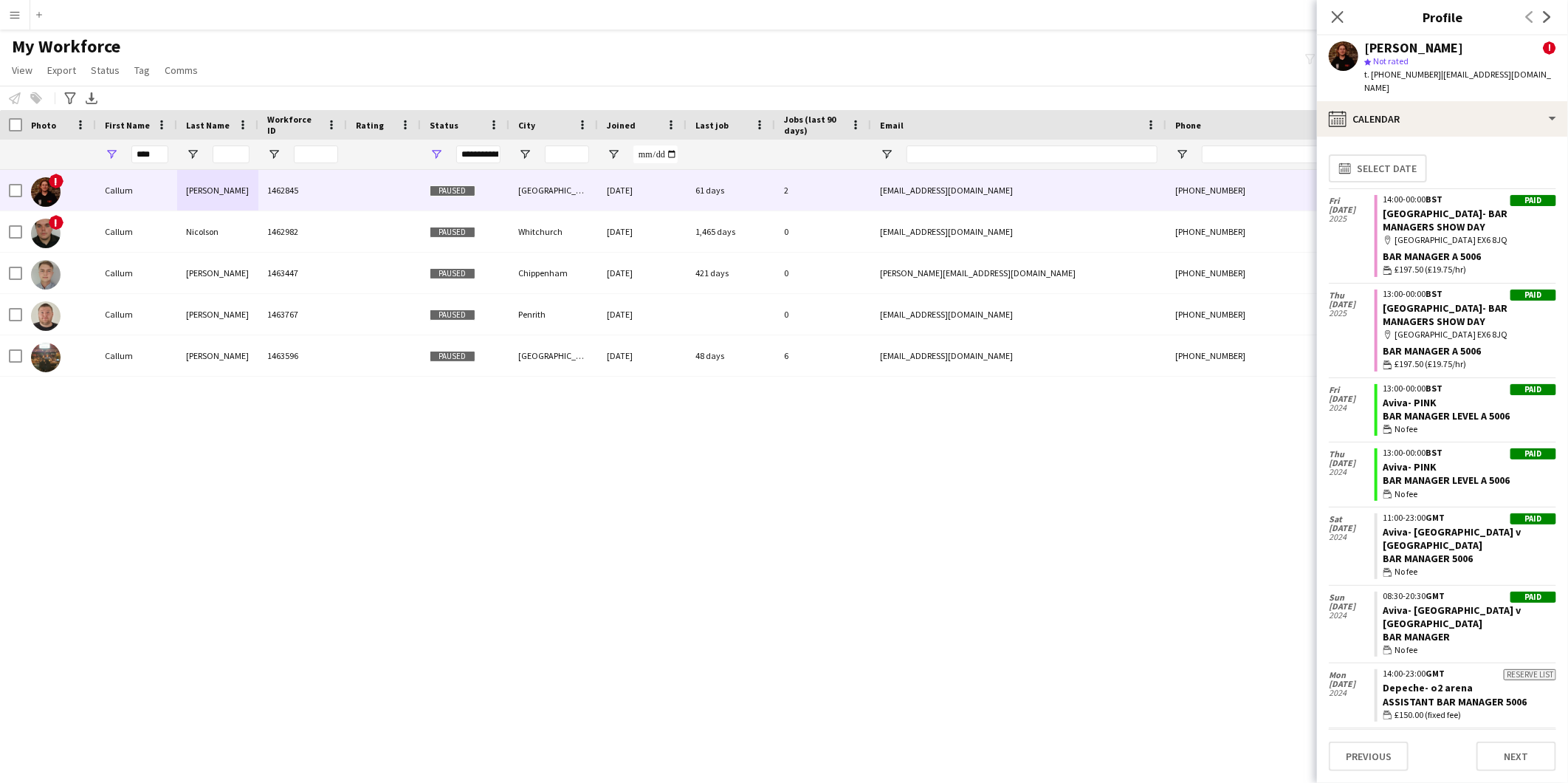
click at [1505, 263] on div "wallet £197.50 (£19.75/hr)" at bounding box center [1470, 270] width 173 height 14
click at [767, 628] on div "! [PERSON_NAME] 1462845 Paused Exeter [DATE] 61 days 2 [EMAIL_ADDRESS][DOMAIN_N…" at bounding box center [762, 457] width 1524 height 574
